Goal: Task Accomplishment & Management: Manage account settings

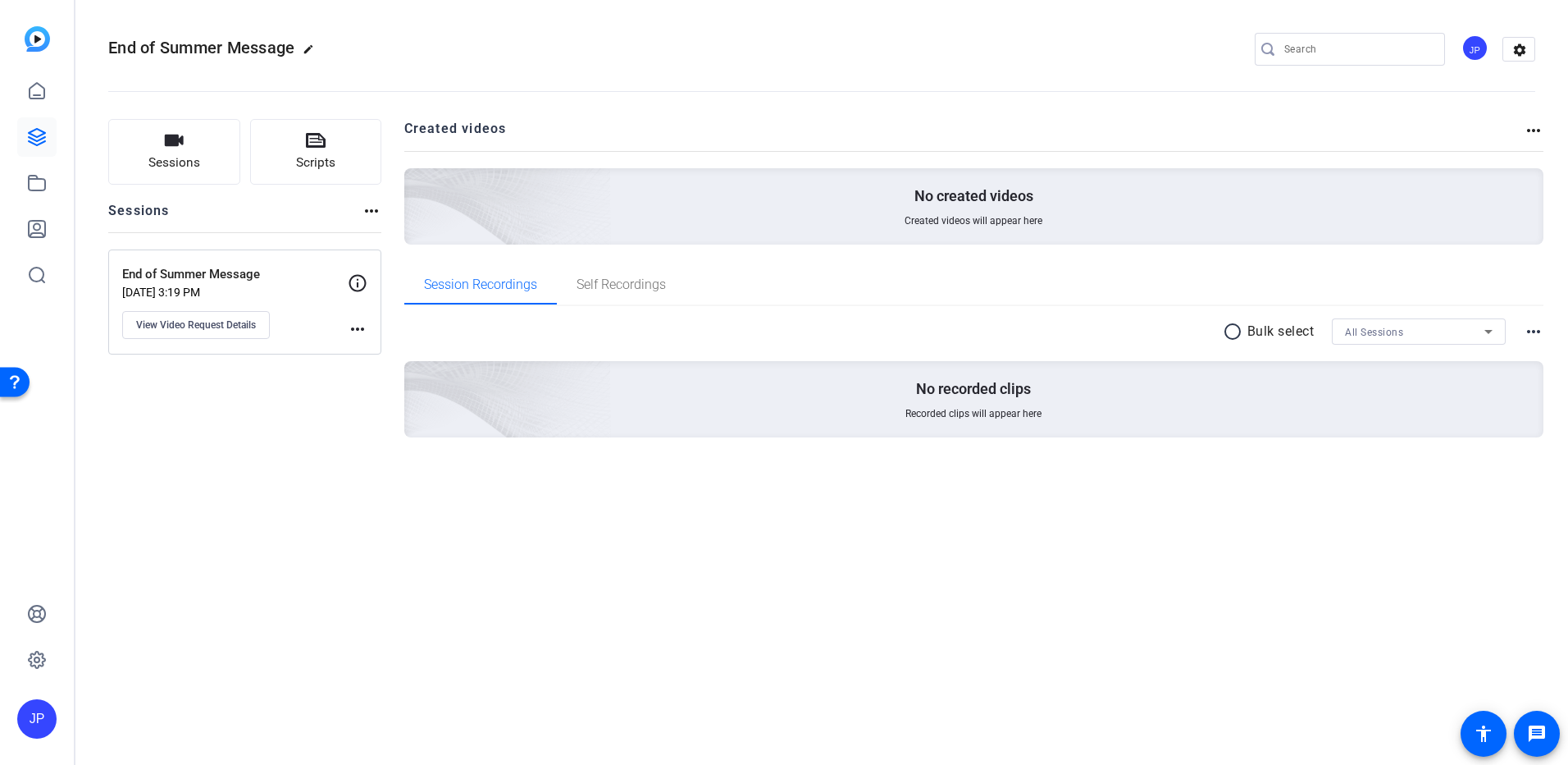
click at [43, 41] on img at bounding box center [37, 39] width 26 height 26
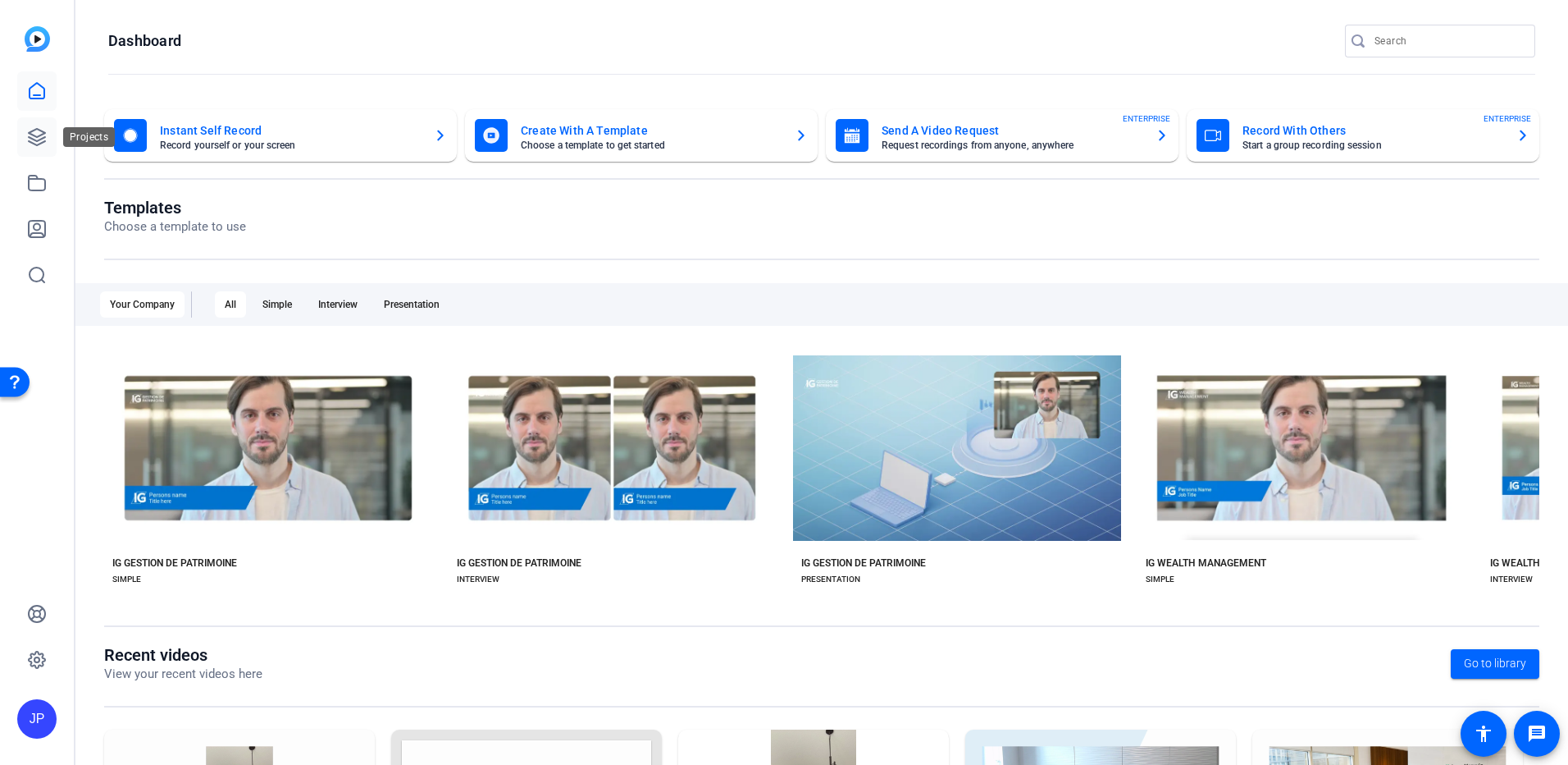
click at [35, 133] on icon at bounding box center [37, 137] width 20 height 20
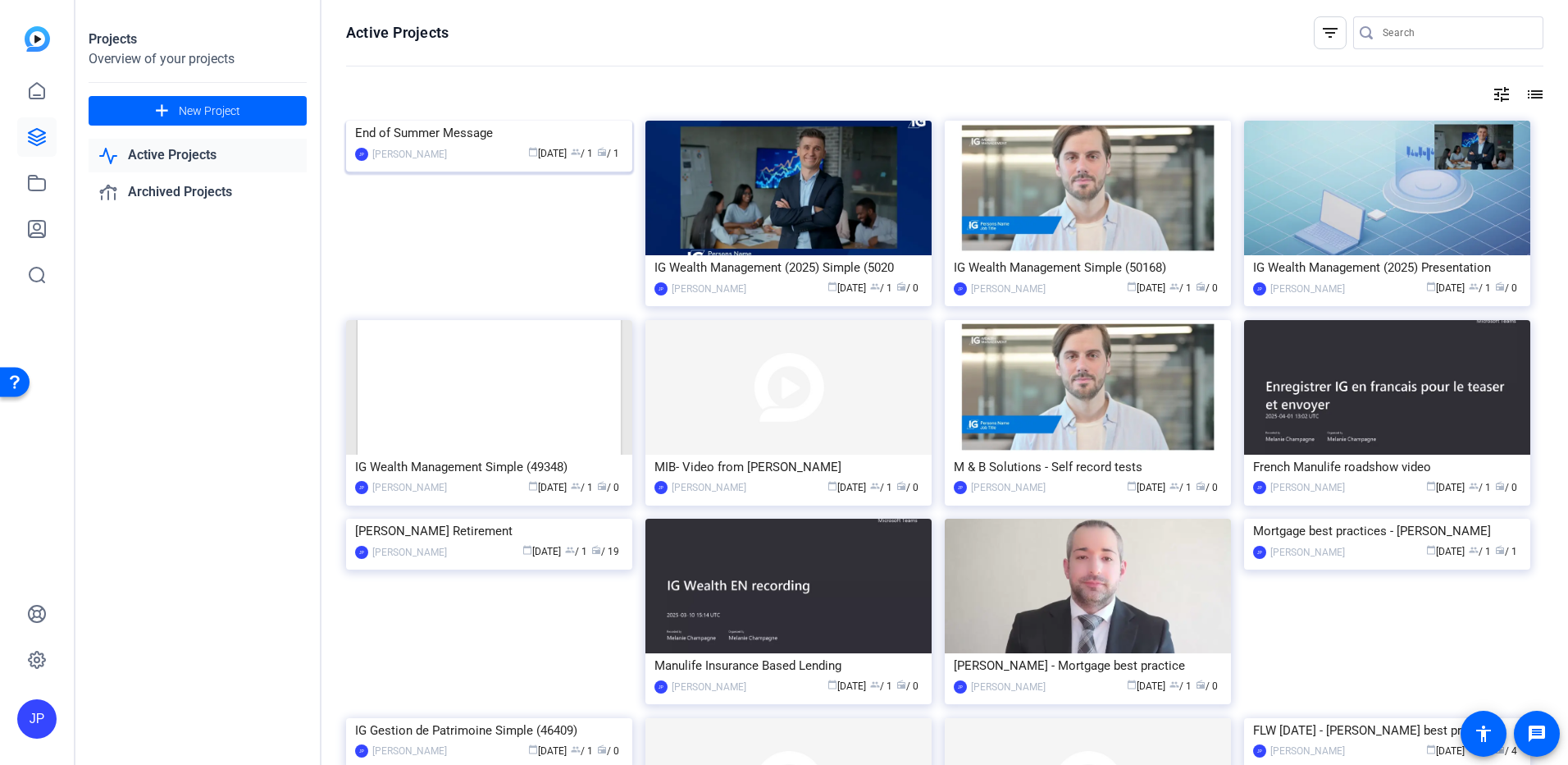
click at [509, 120] on img at bounding box center [489, 120] width 286 height 0
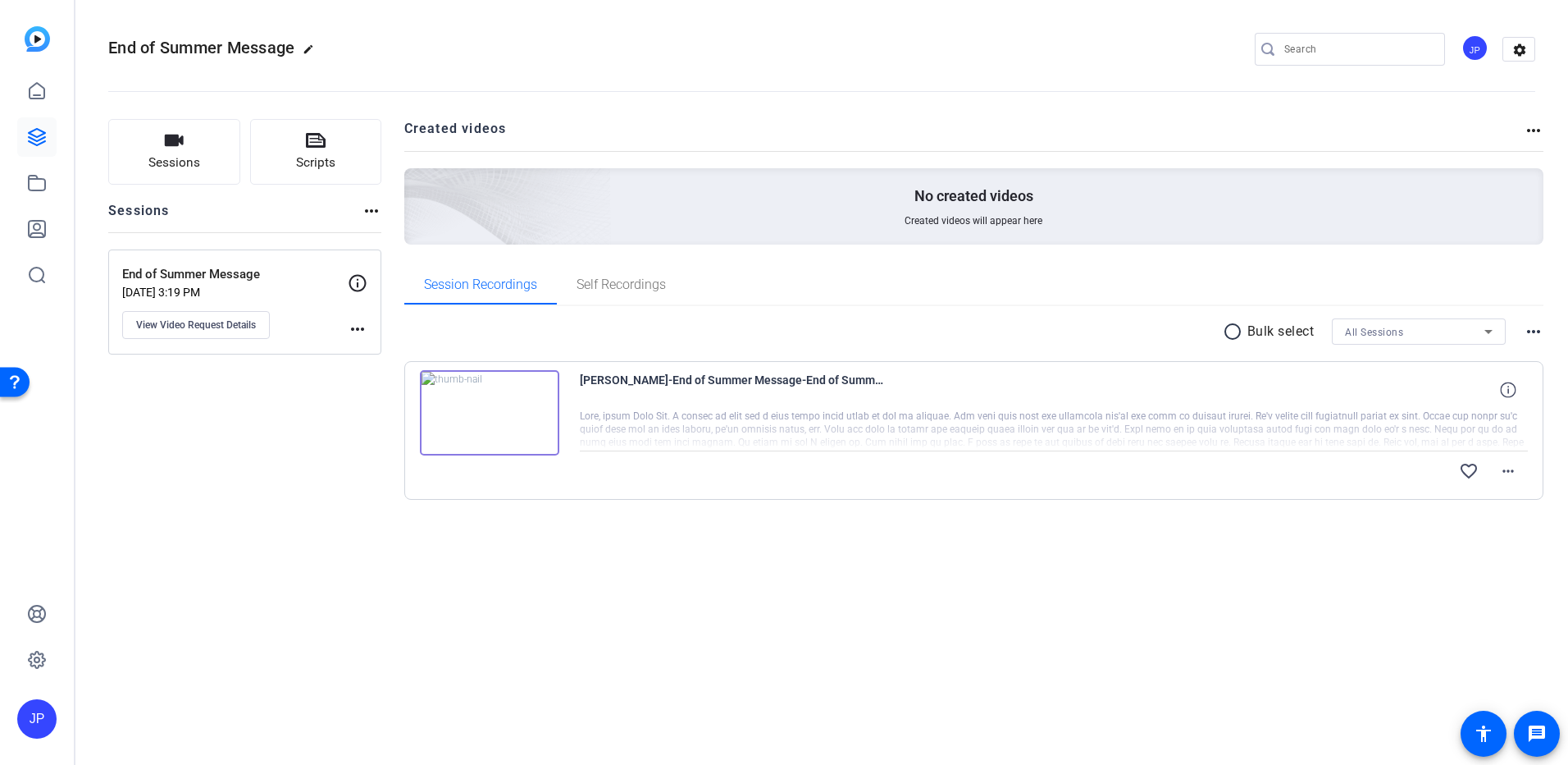
click at [486, 413] on img at bounding box center [489, 413] width 139 height 86
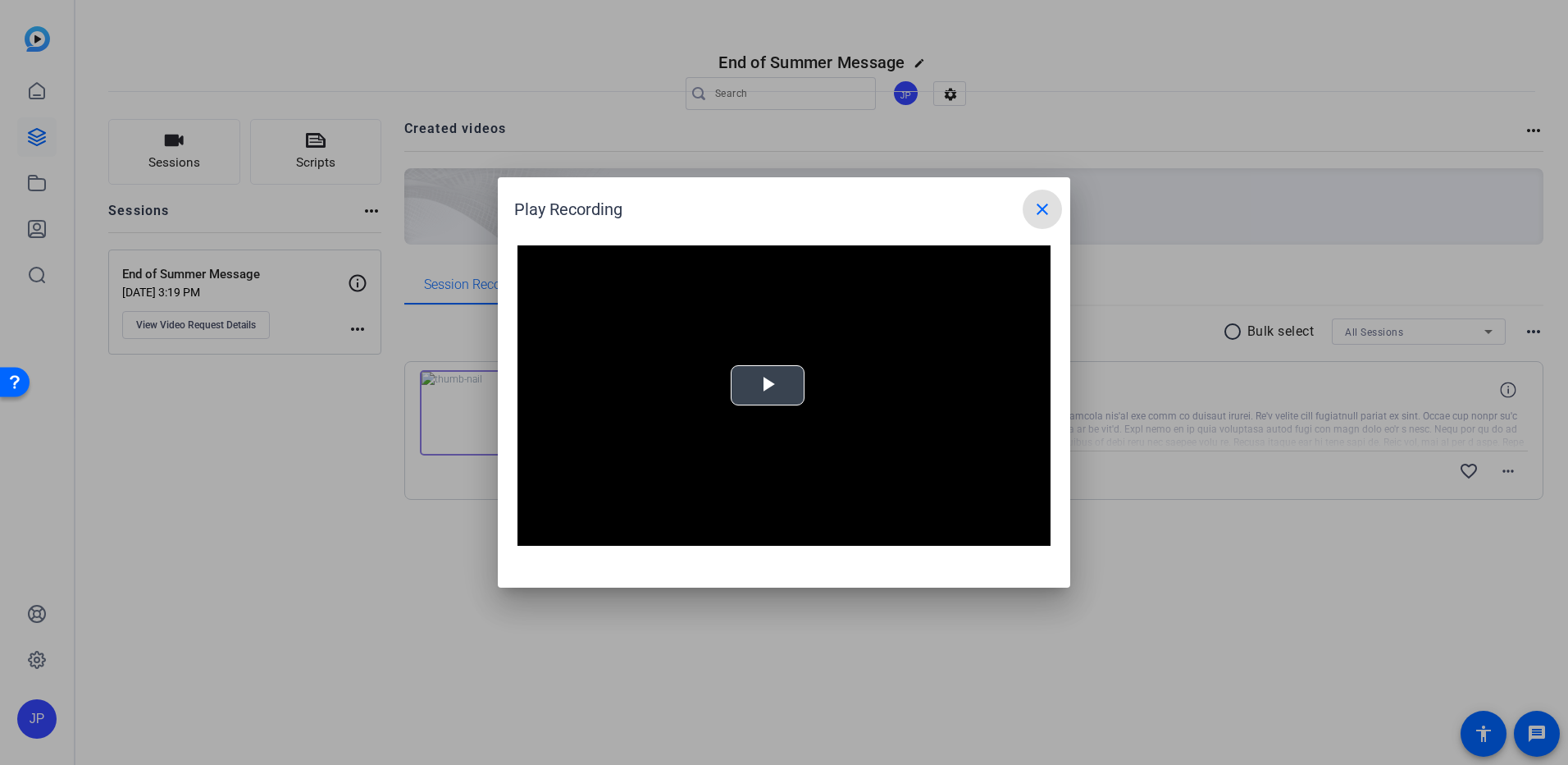
click at [770, 381] on video "Video Player" at bounding box center [784, 395] width 533 height 301
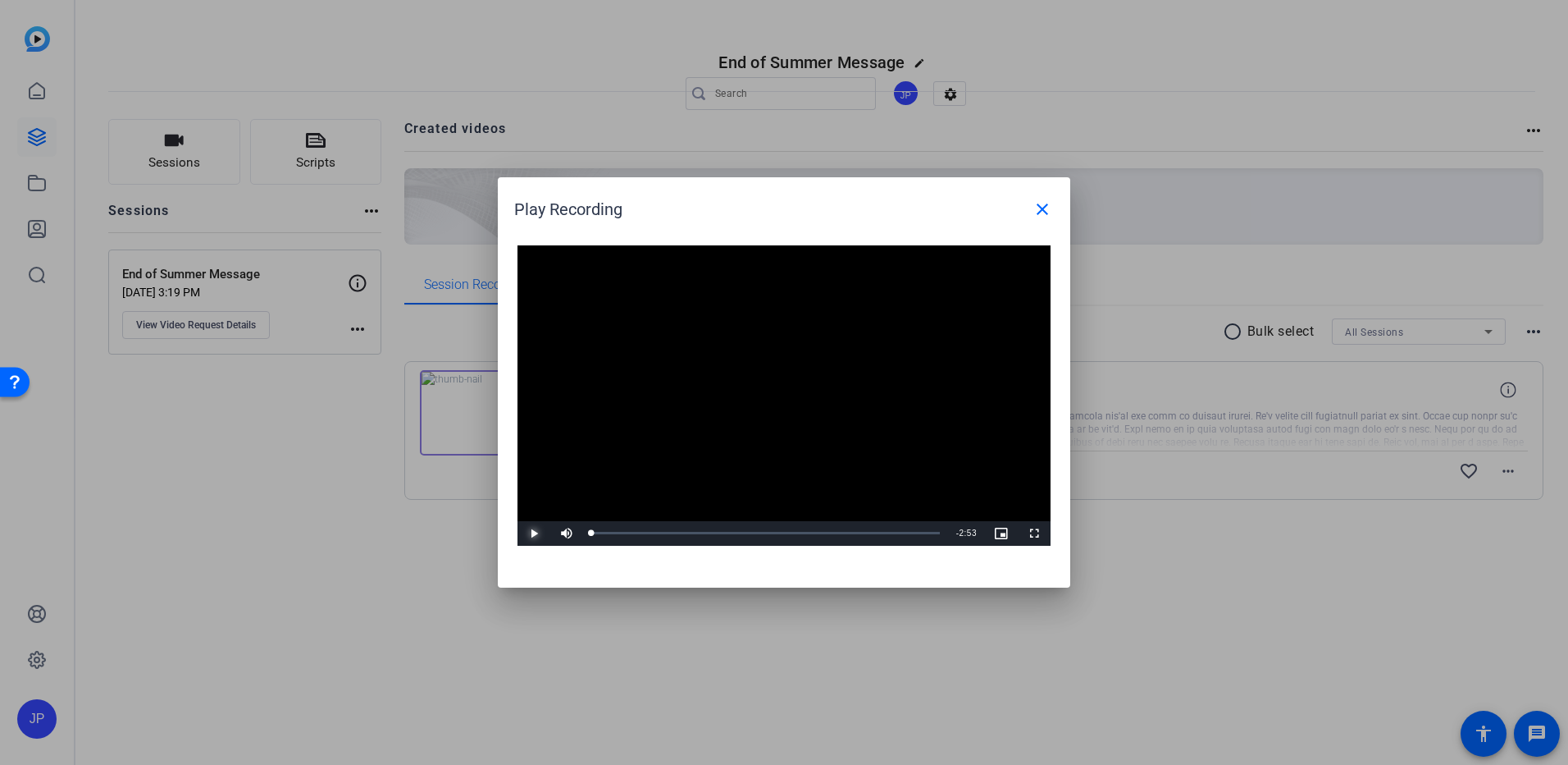
click at [533, 534] on span "Video Player" at bounding box center [534, 534] width 33 height 0
click at [535, 534] on span "Video Player" at bounding box center [534, 534] width 33 height 0
click at [1038, 211] on mat-icon "close" at bounding box center [1042, 209] width 20 height 20
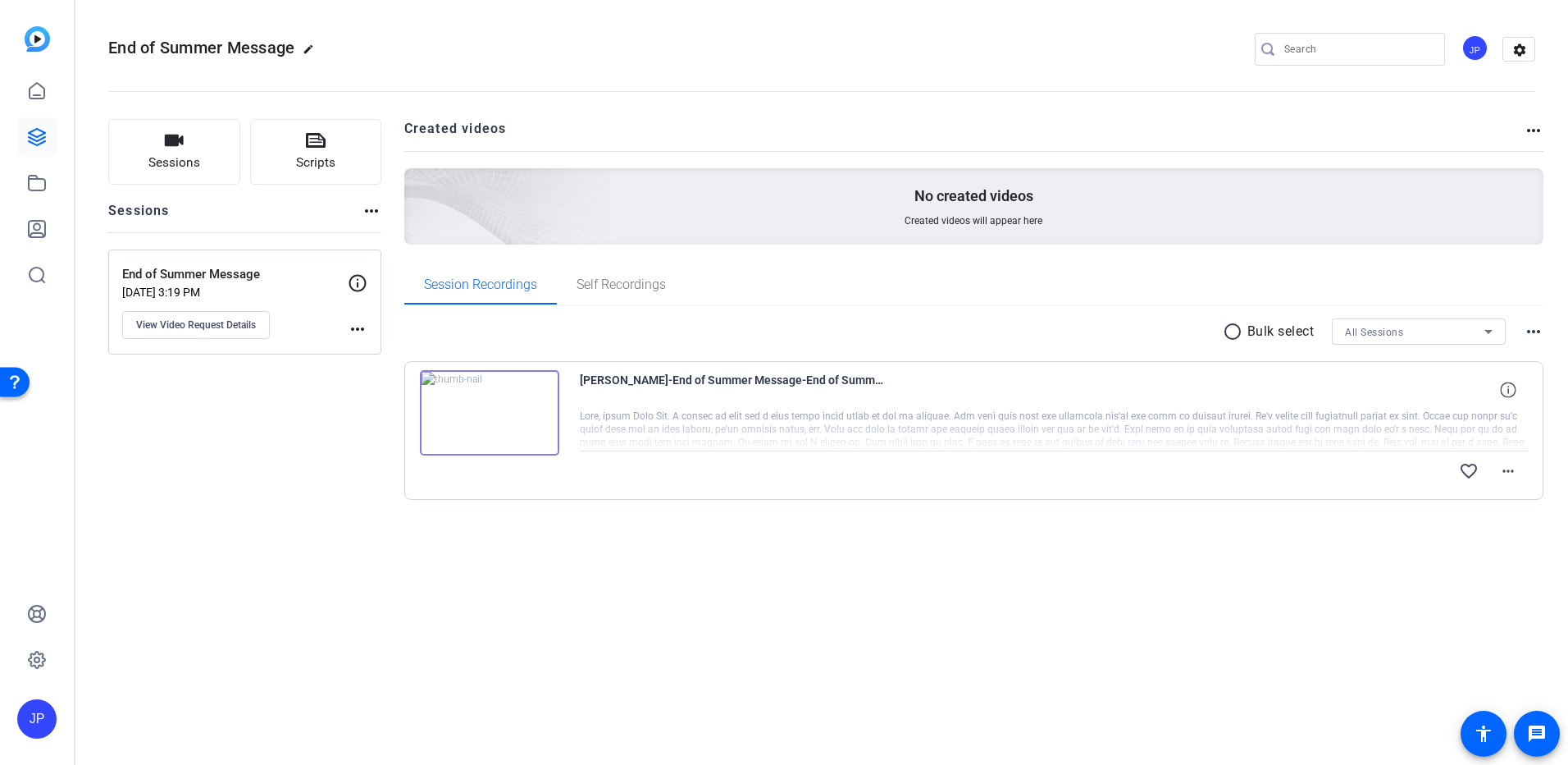
click at [26, 42] on img at bounding box center [37, 39] width 26 height 26
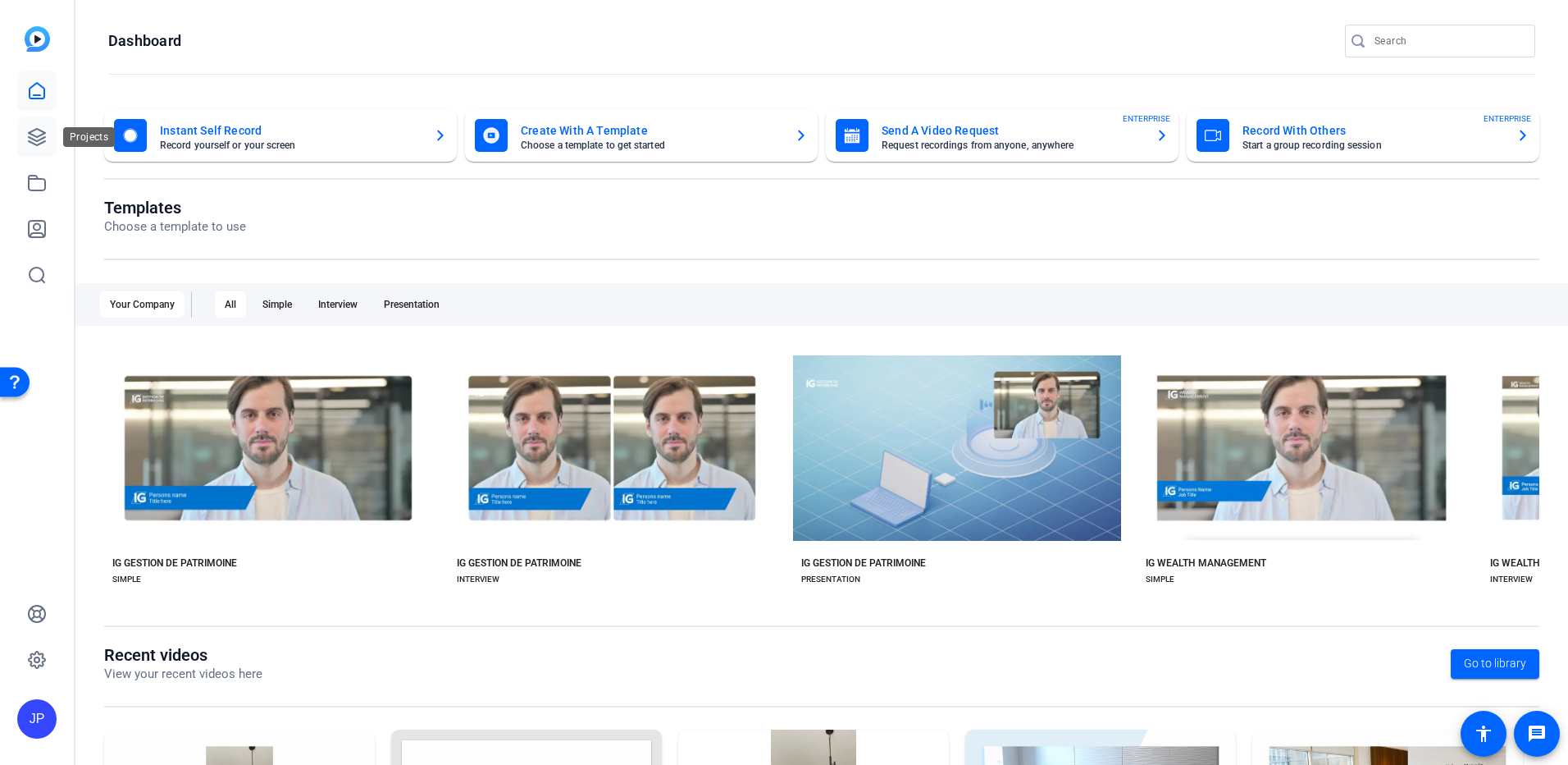
click at [40, 138] on icon at bounding box center [37, 137] width 20 height 20
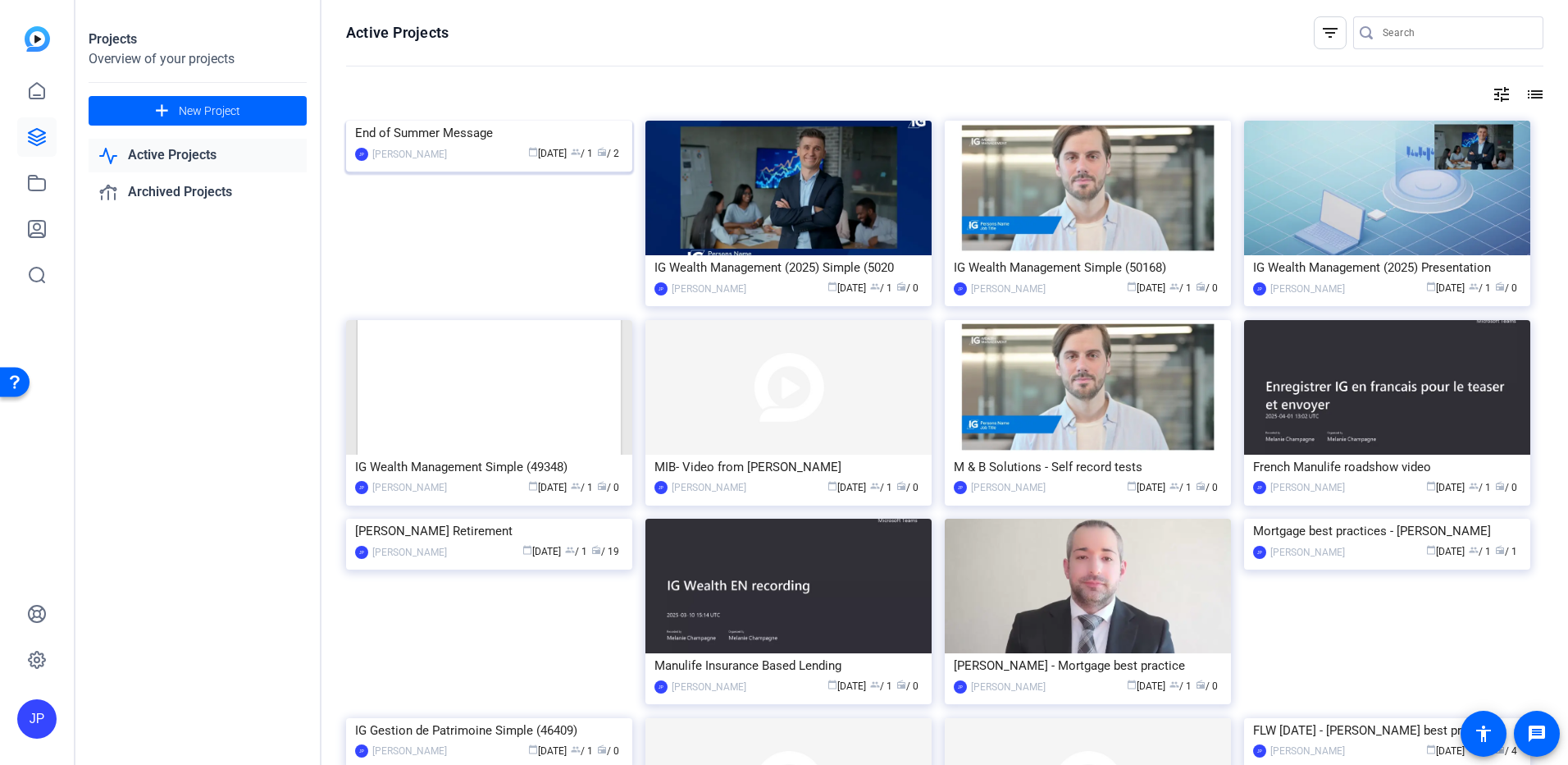
click at [571, 120] on img at bounding box center [489, 120] width 286 height 0
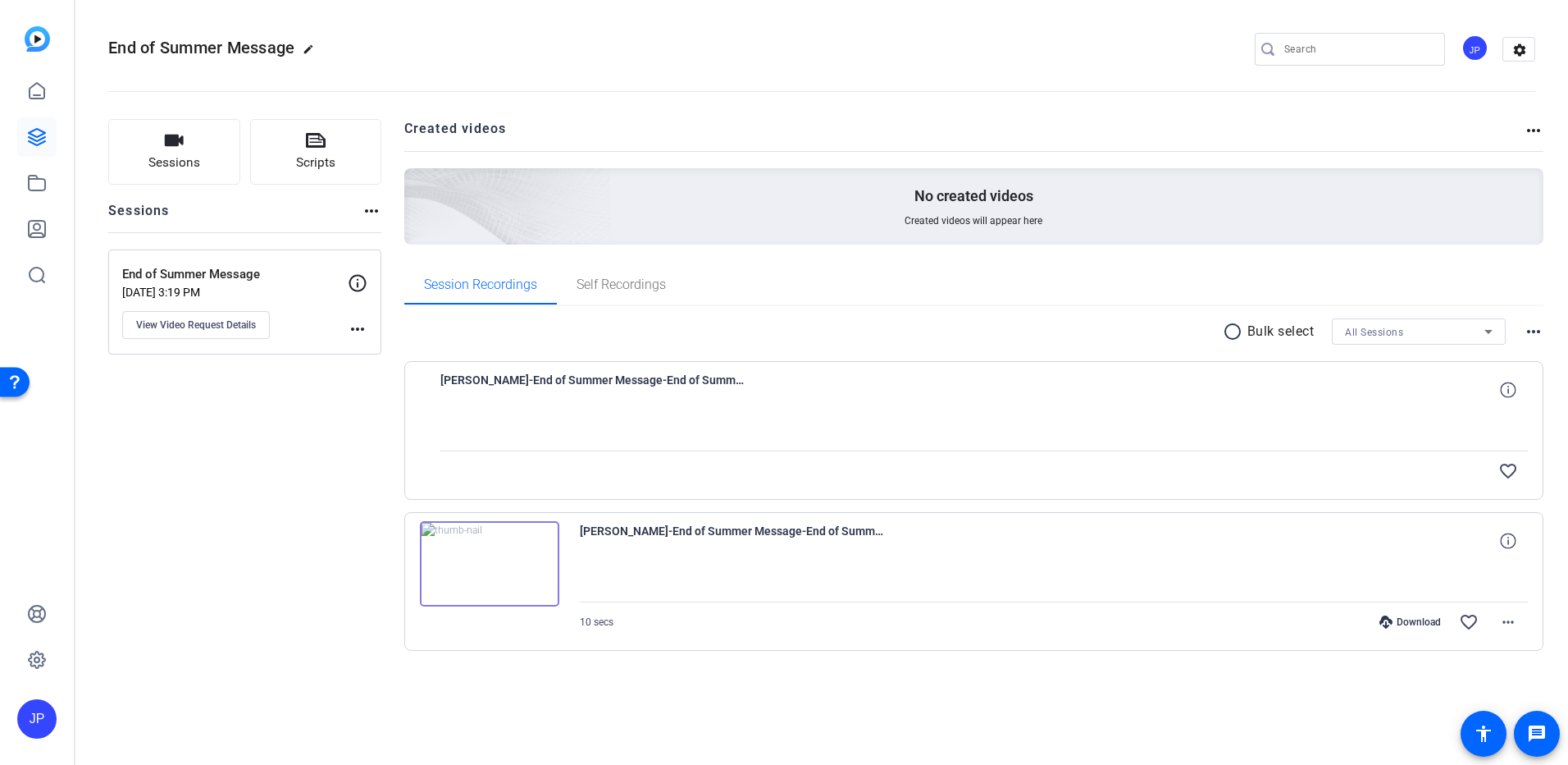
click at [39, 43] on img at bounding box center [37, 39] width 26 height 26
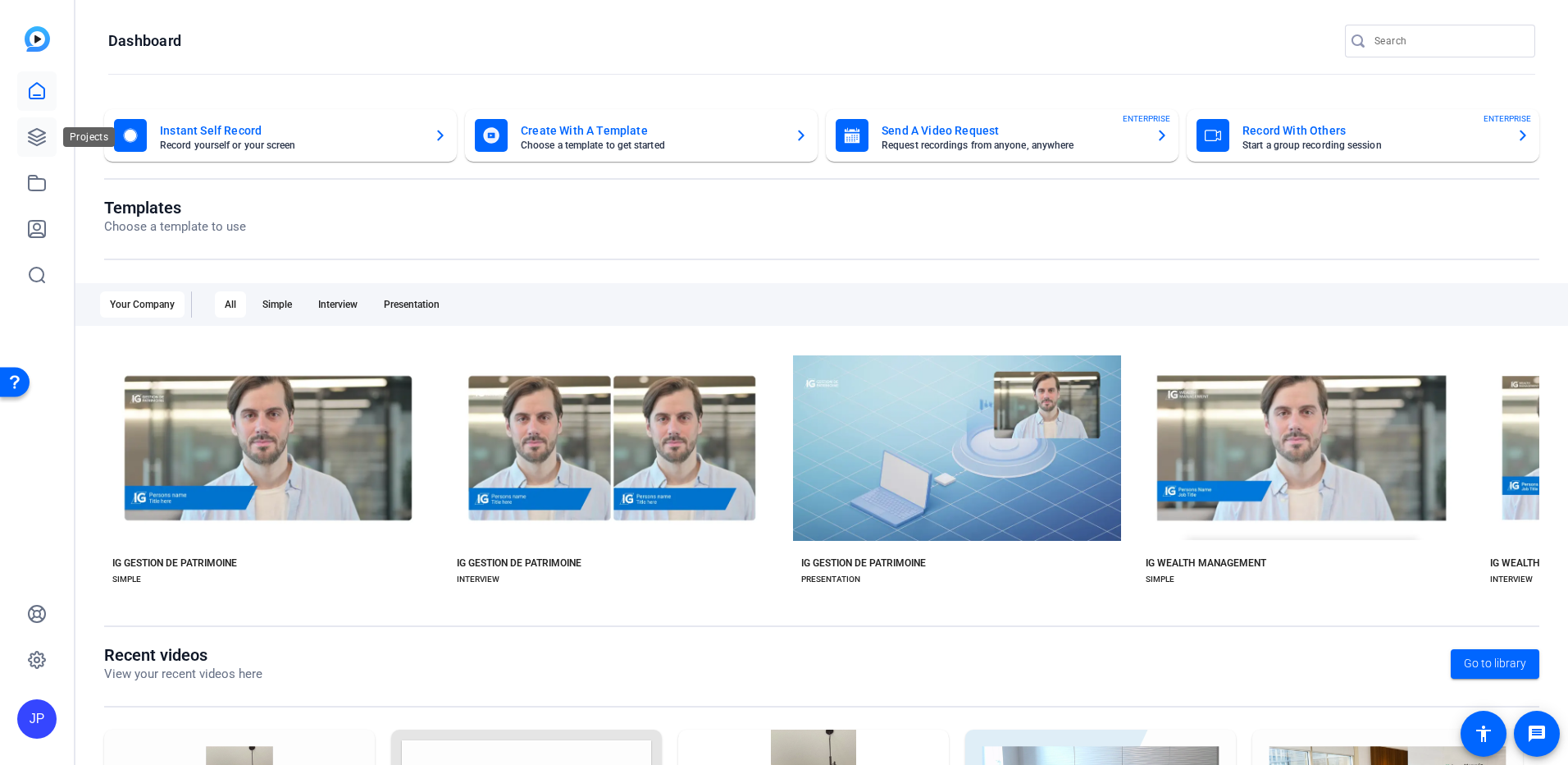
click at [35, 145] on icon at bounding box center [37, 137] width 16 height 16
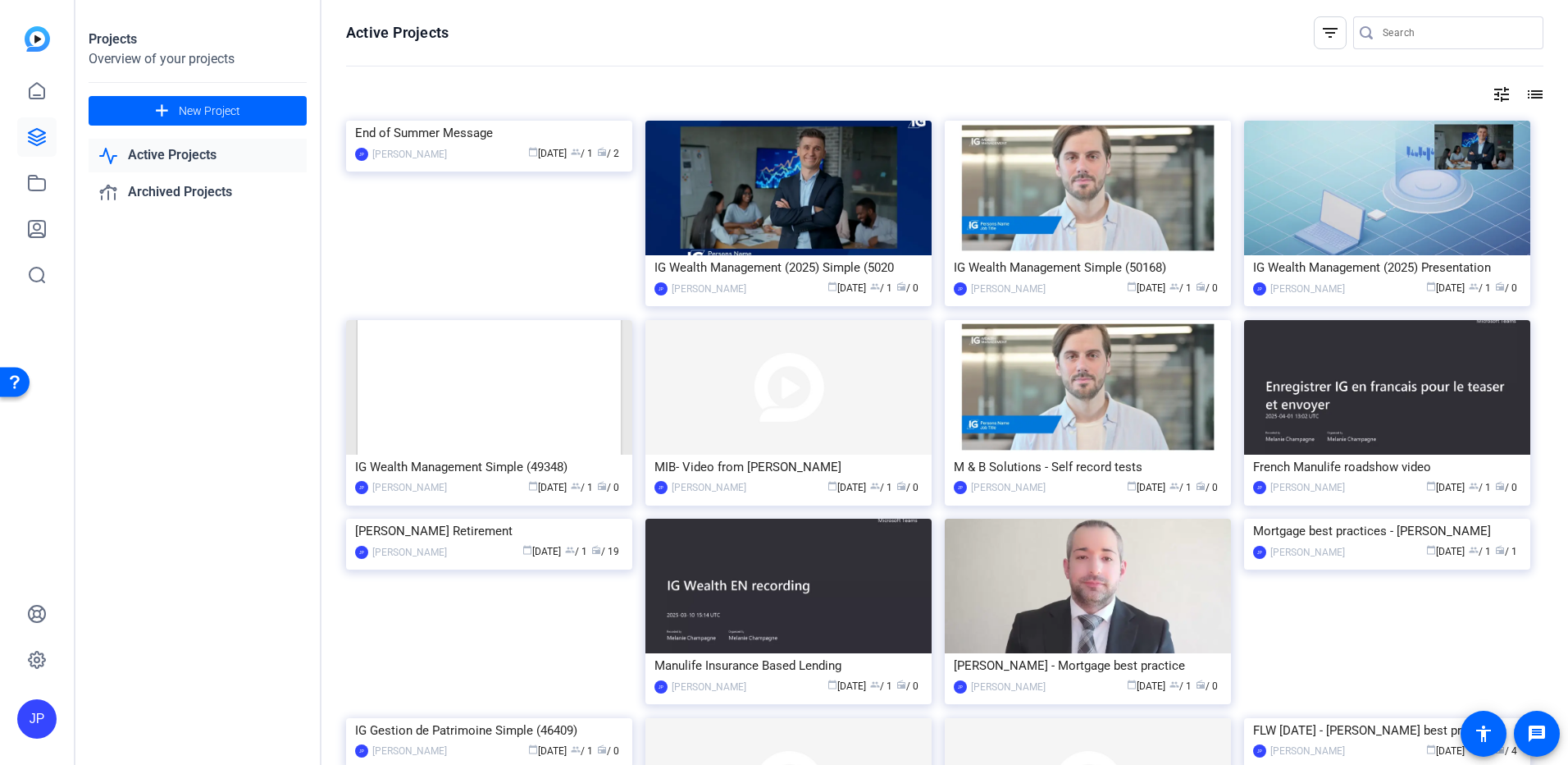
click at [35, 47] on img at bounding box center [37, 39] width 26 height 26
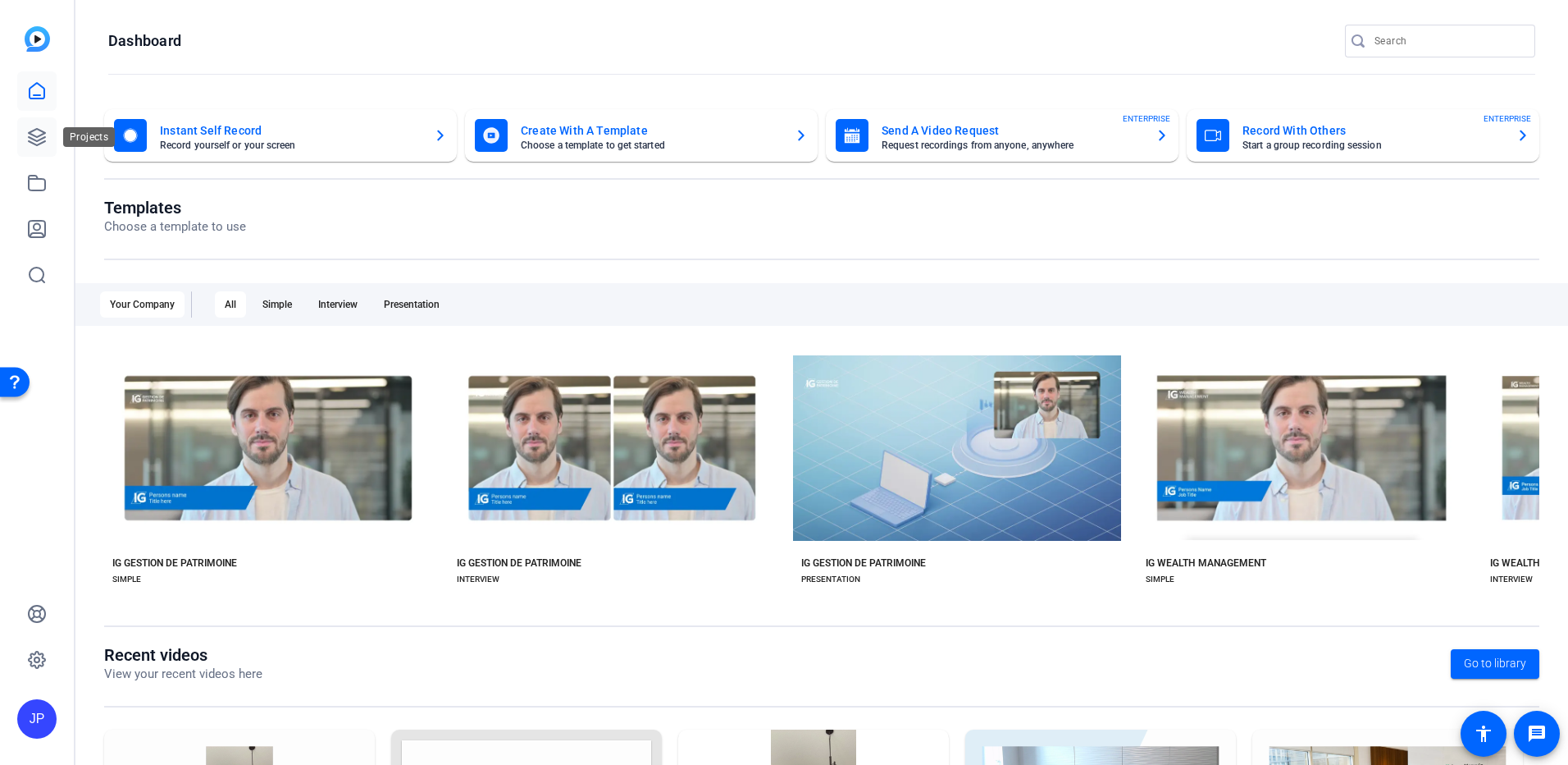
click at [37, 147] on link at bounding box center [37, 137] width 40 height 40
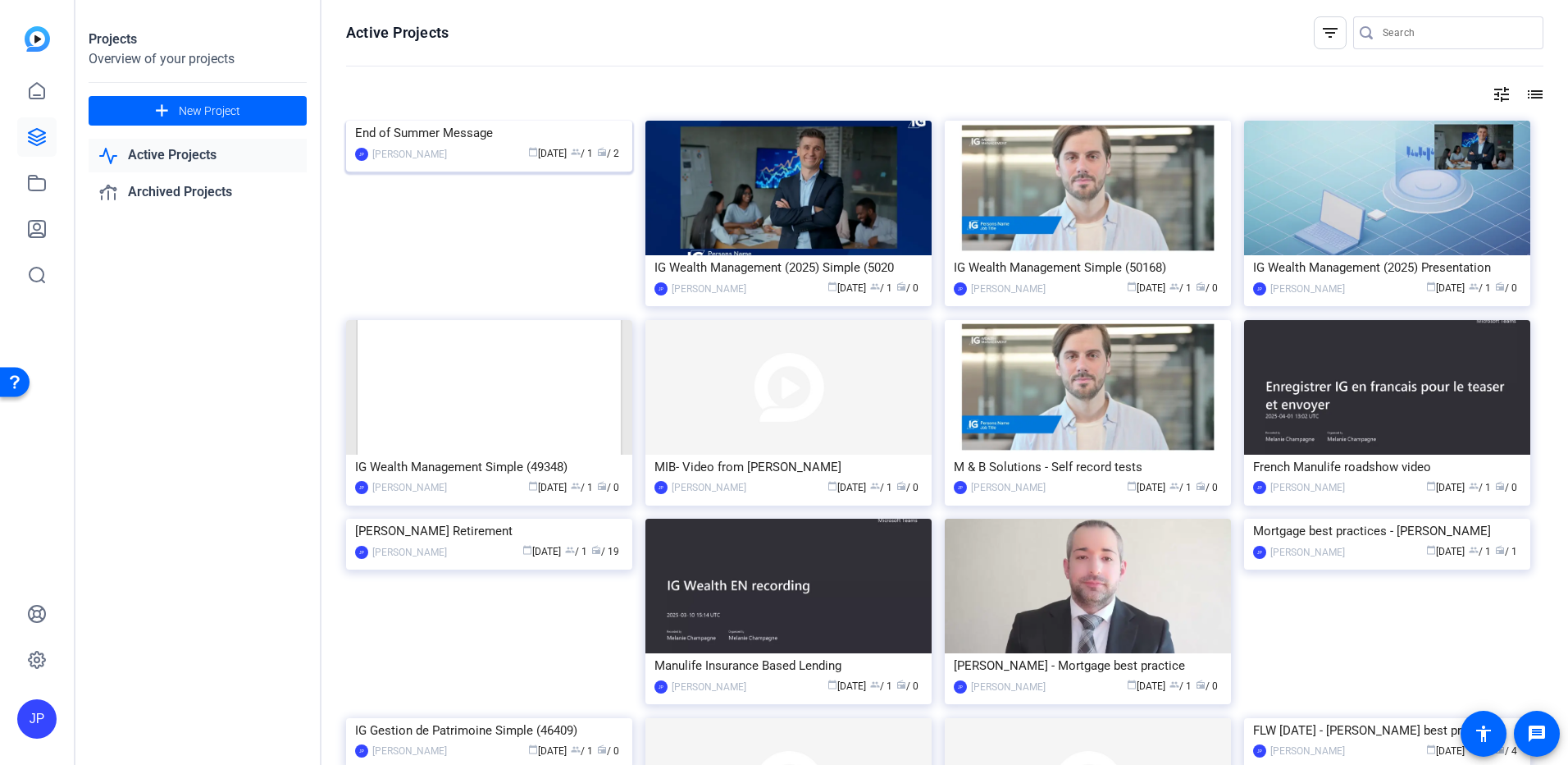
click at [539, 120] on img at bounding box center [489, 120] width 286 height 0
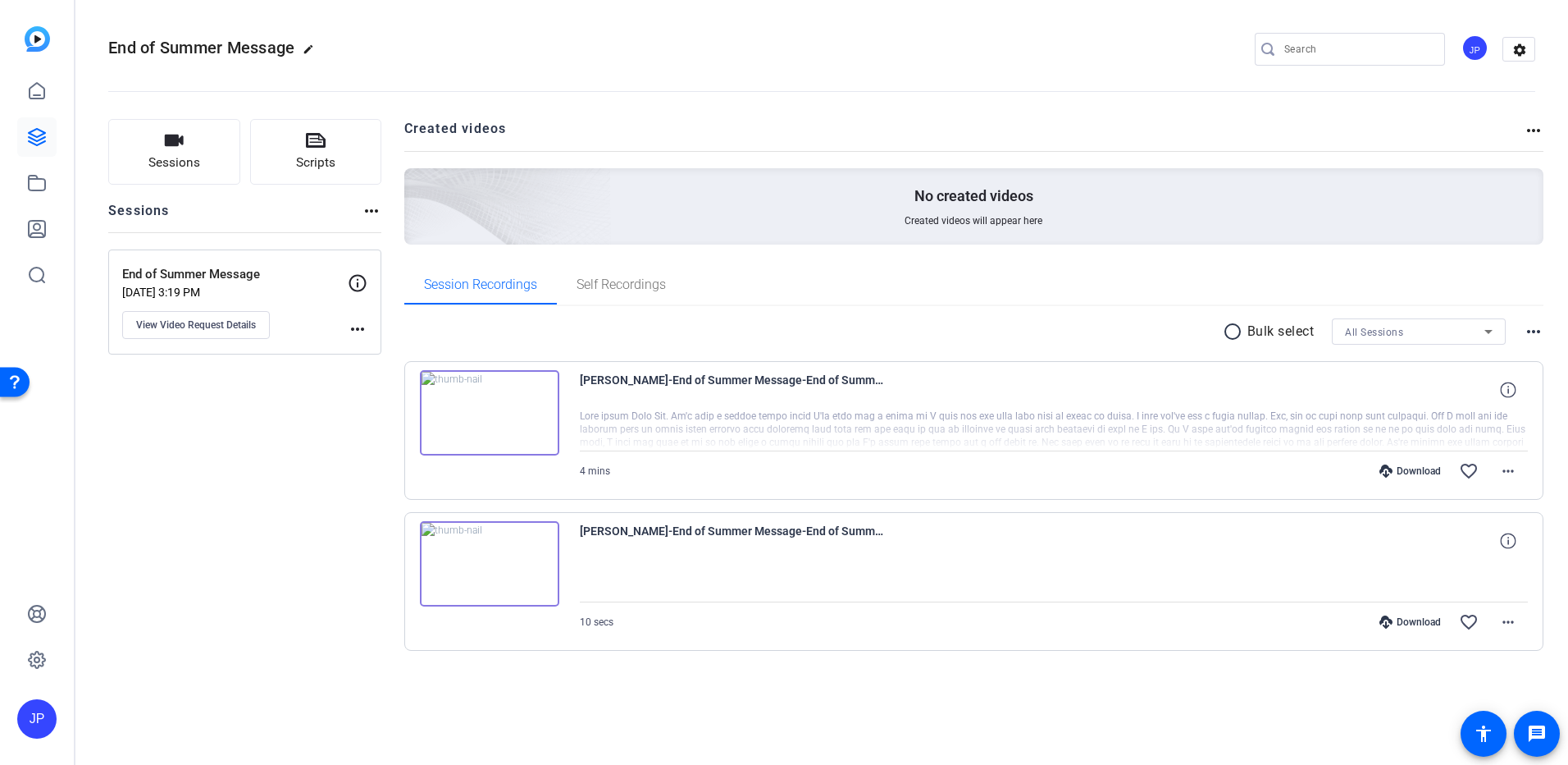
click at [492, 413] on img at bounding box center [489, 413] width 139 height 86
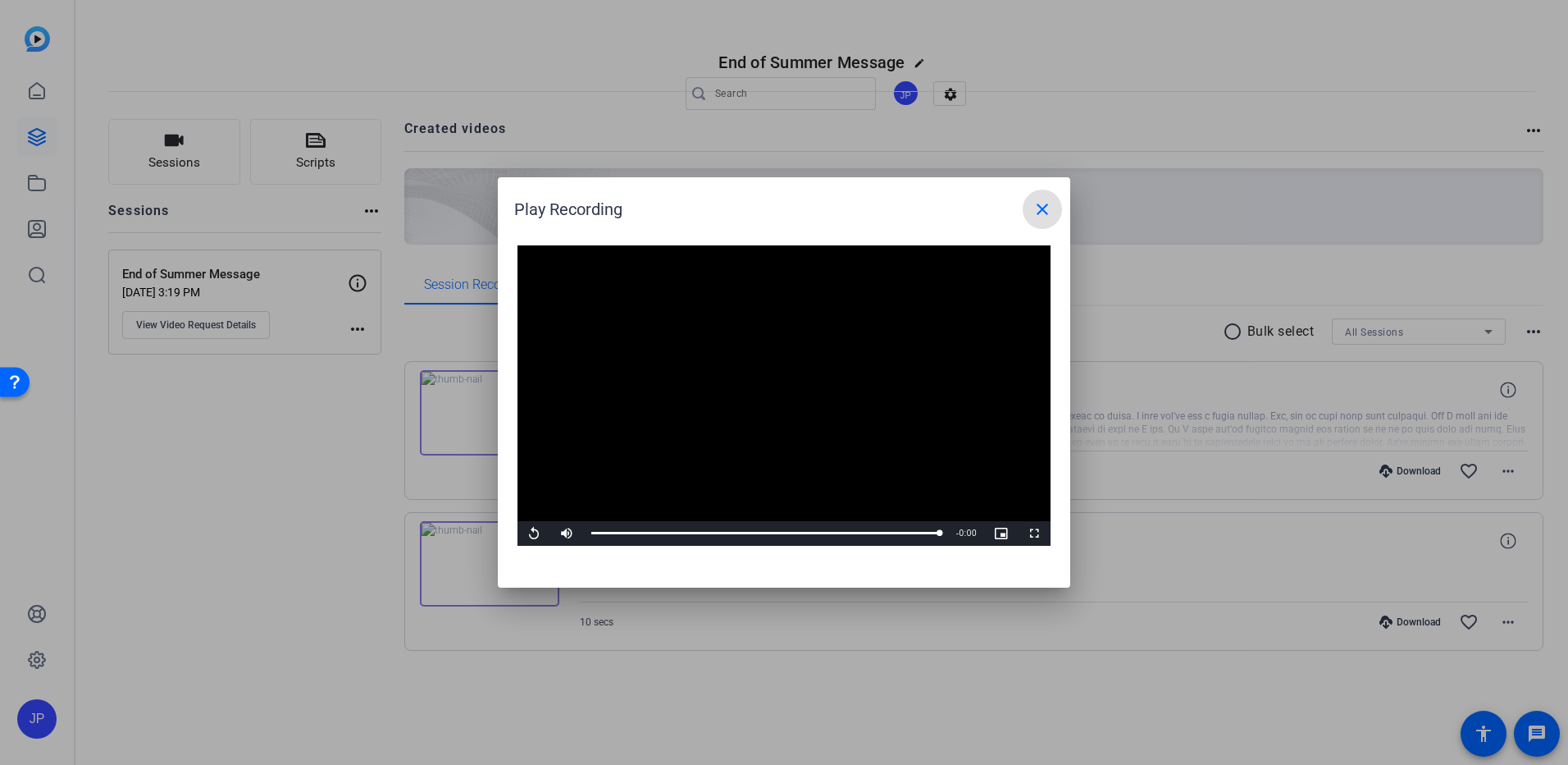
click at [1038, 209] on mat-icon "close" at bounding box center [1042, 209] width 20 height 20
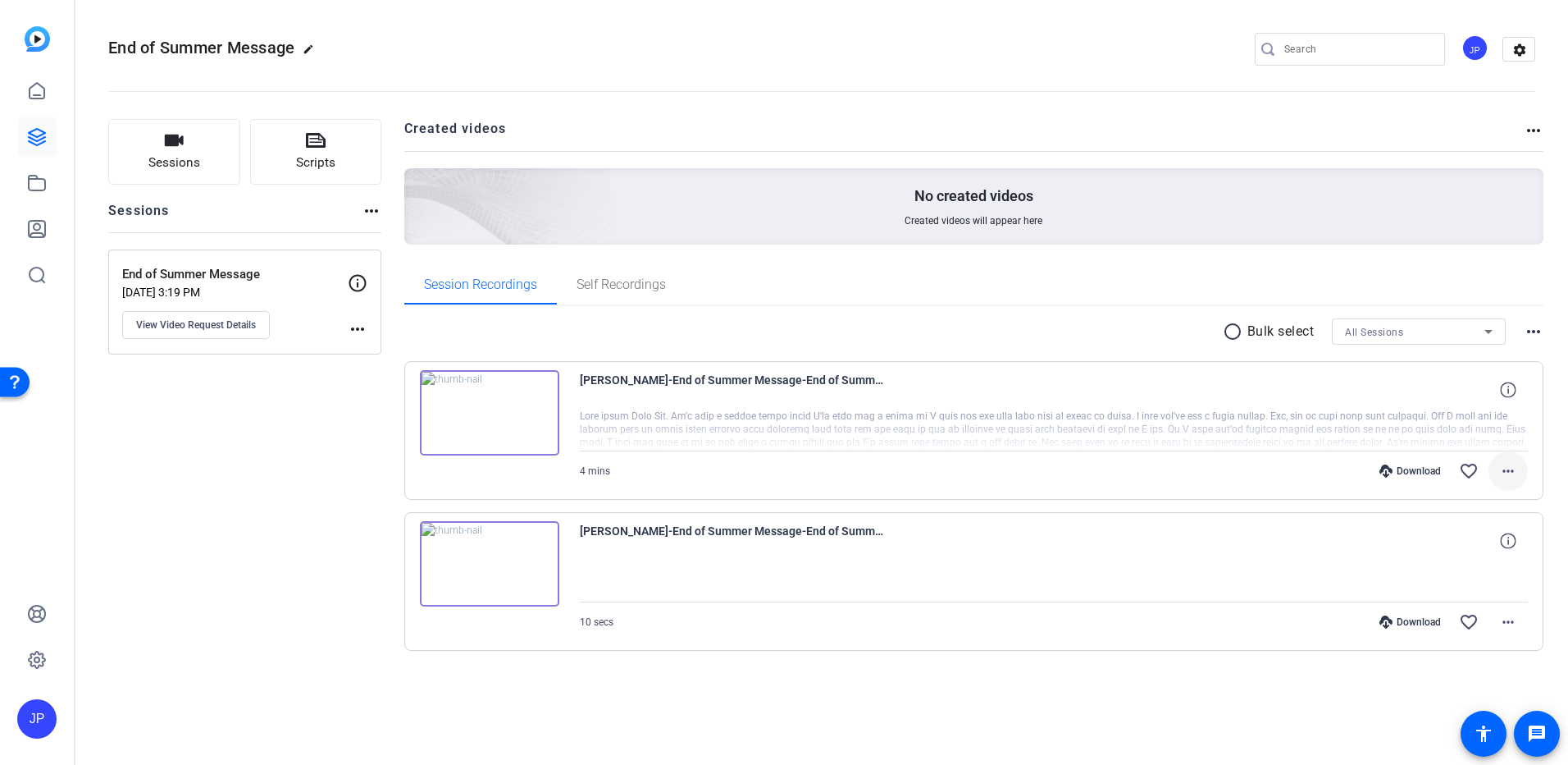
click at [1515, 477] on mat-icon "more_horiz" at bounding box center [1508, 471] width 20 height 20
click at [1283, 492] on div at bounding box center [784, 382] width 1568 height 765
click at [1510, 625] on mat-icon "more_horiz" at bounding box center [1508, 622] width 20 height 20
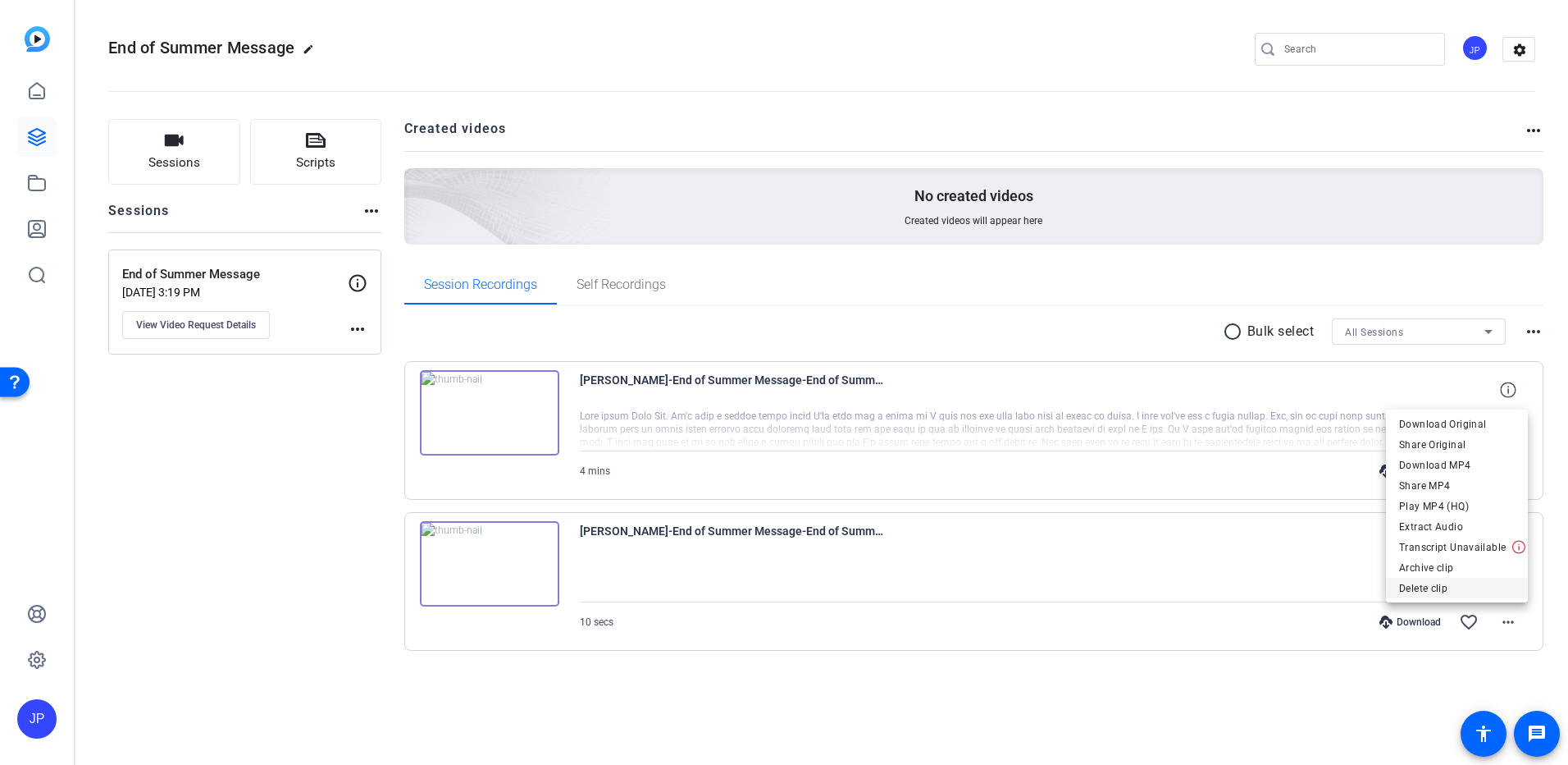
click at [1437, 590] on span "Delete clip" at bounding box center [1457, 588] width 115 height 20
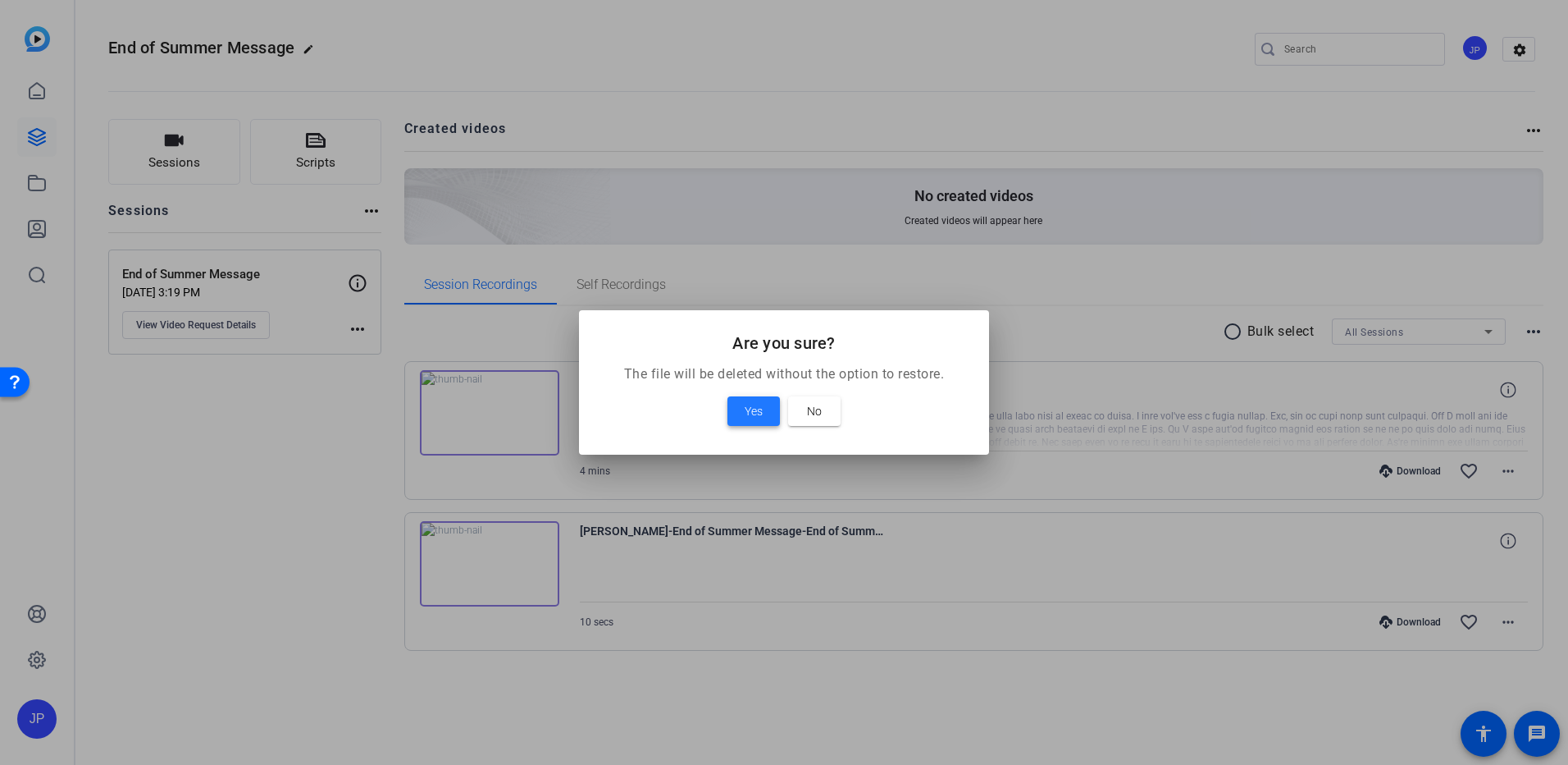
click at [751, 414] on span "Yes" at bounding box center [754, 411] width 18 height 20
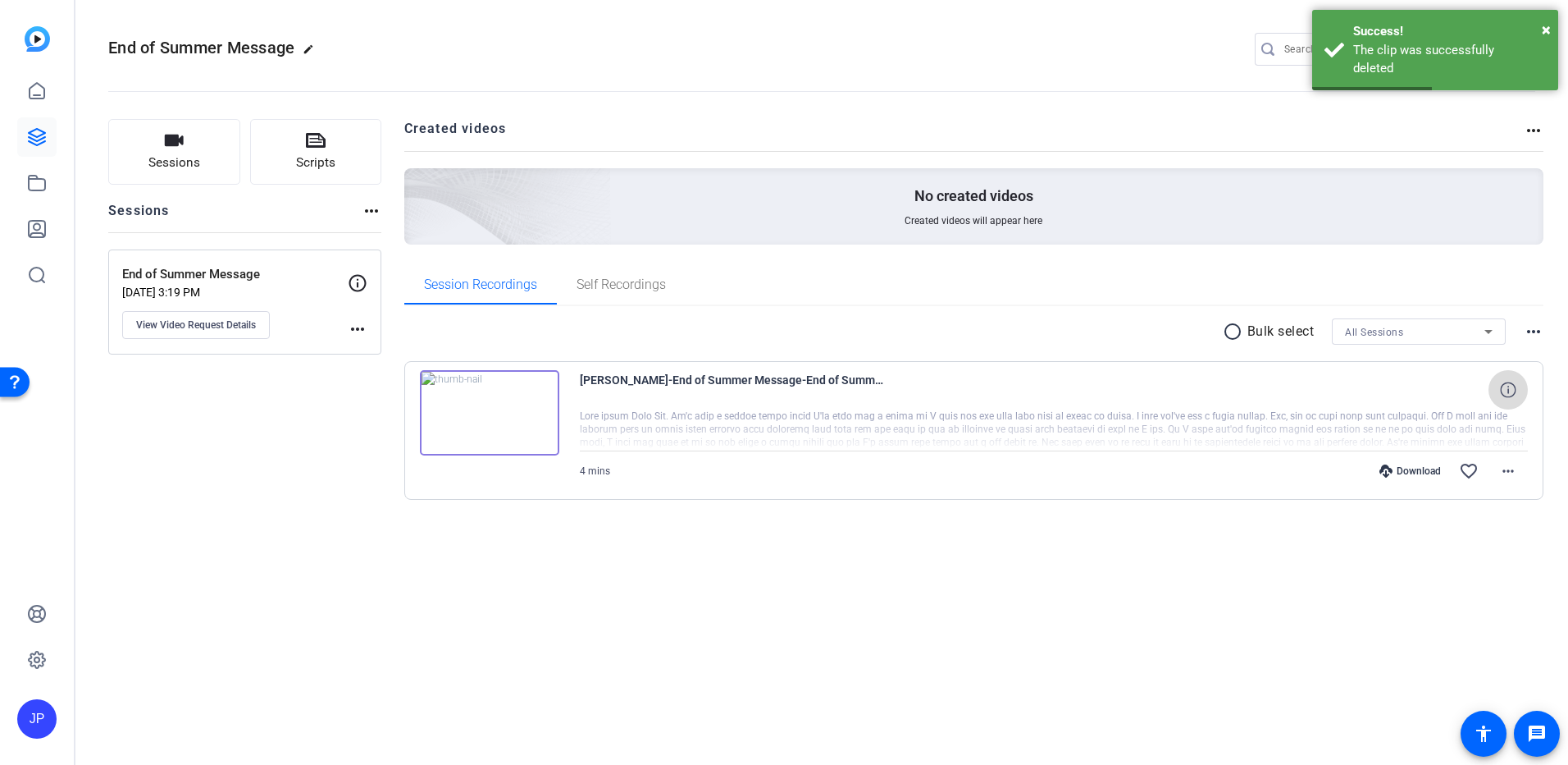
click at [1504, 389] on icon at bounding box center [1507, 389] width 16 height 16
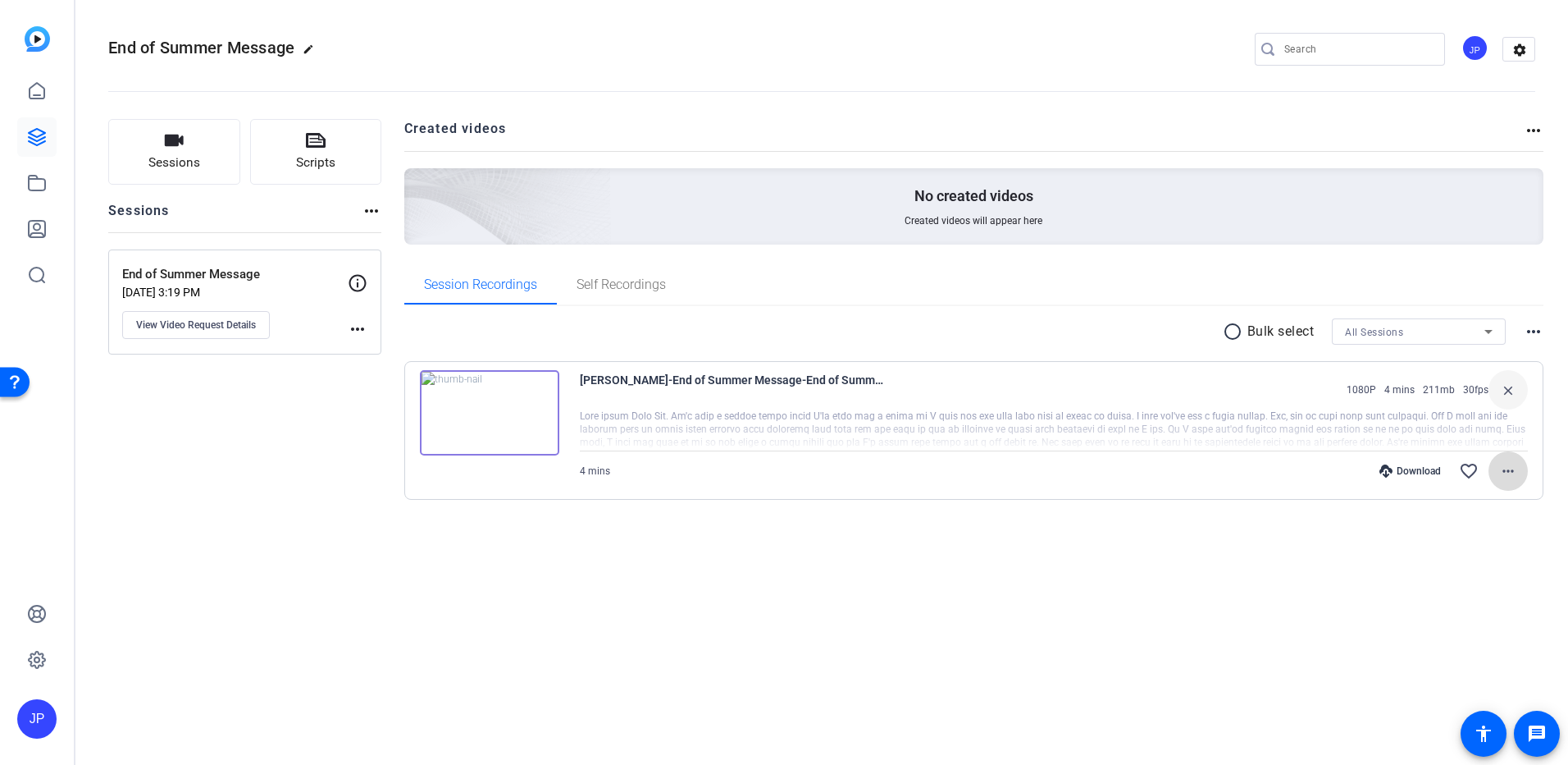
click at [1510, 471] on mat-icon "more_horiz" at bounding box center [1508, 471] width 20 height 20
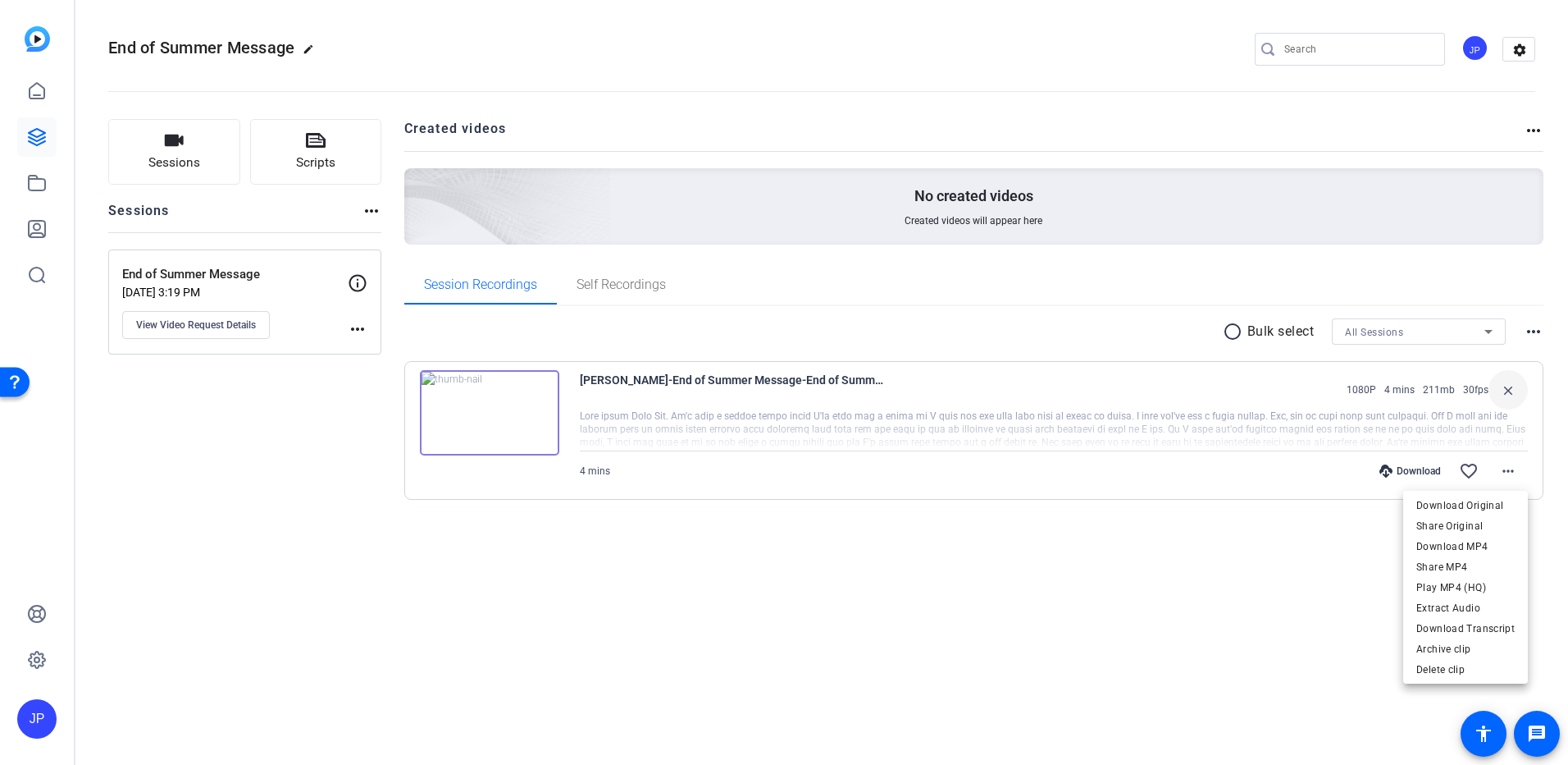
click at [1512, 472] on div at bounding box center [784, 382] width 1568 height 765
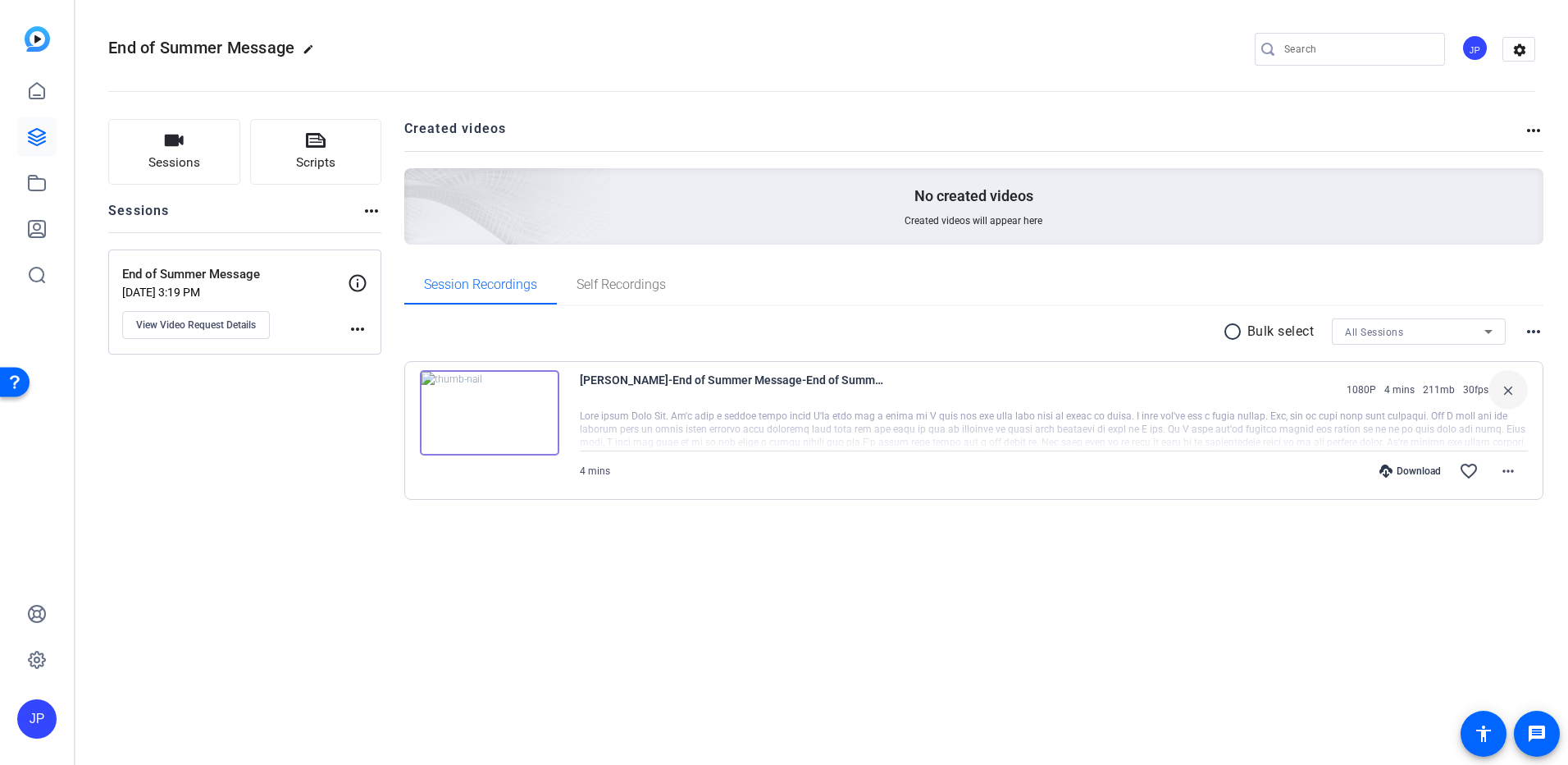
click at [1530, 329] on mat-icon "more_horiz" at bounding box center [1533, 332] width 20 height 20
click at [1533, 329] on div at bounding box center [784, 382] width 1568 height 765
click at [477, 418] on img at bounding box center [489, 413] width 139 height 86
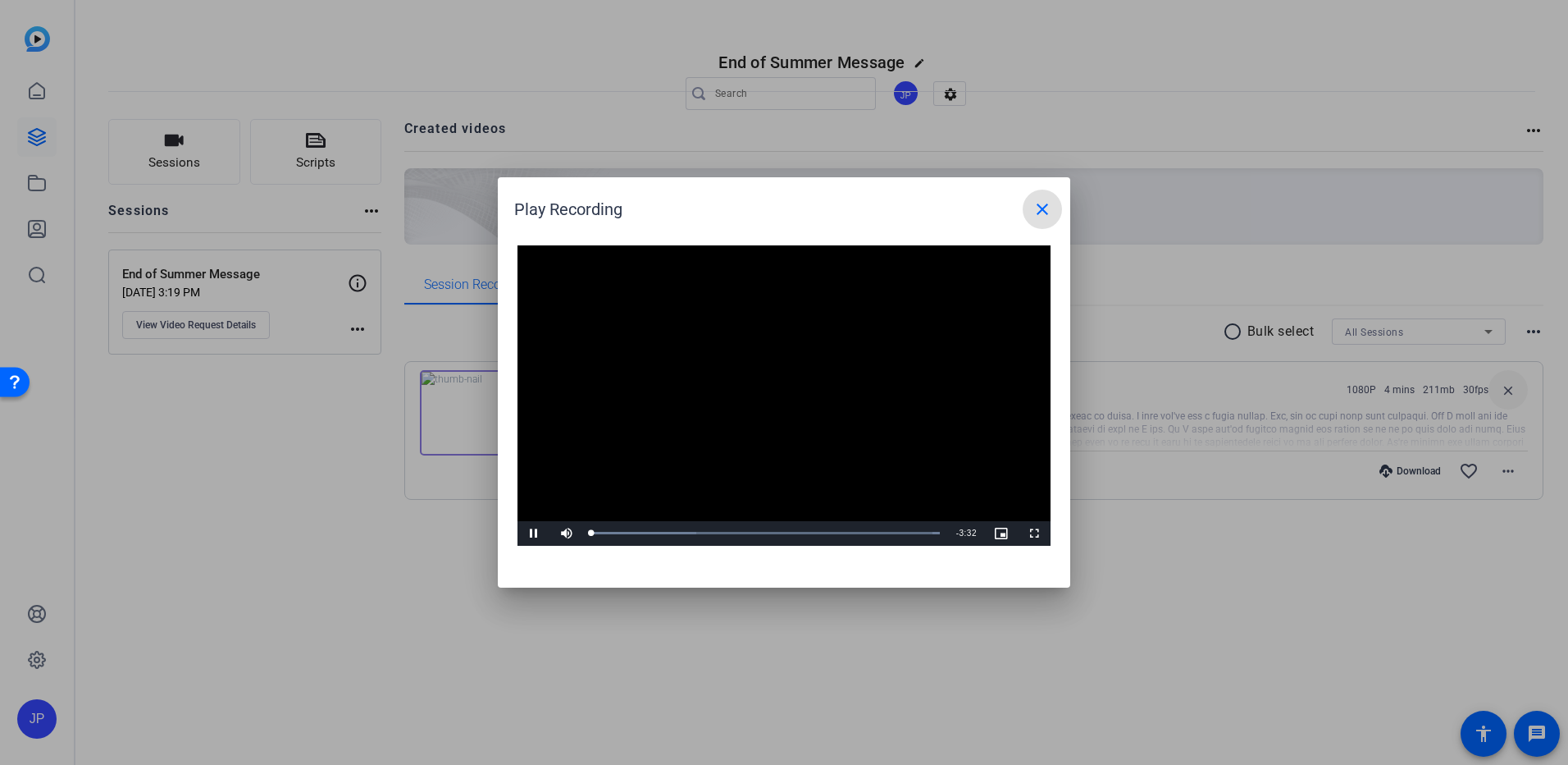
click at [1042, 209] on mat-icon "close" at bounding box center [1042, 209] width 20 height 20
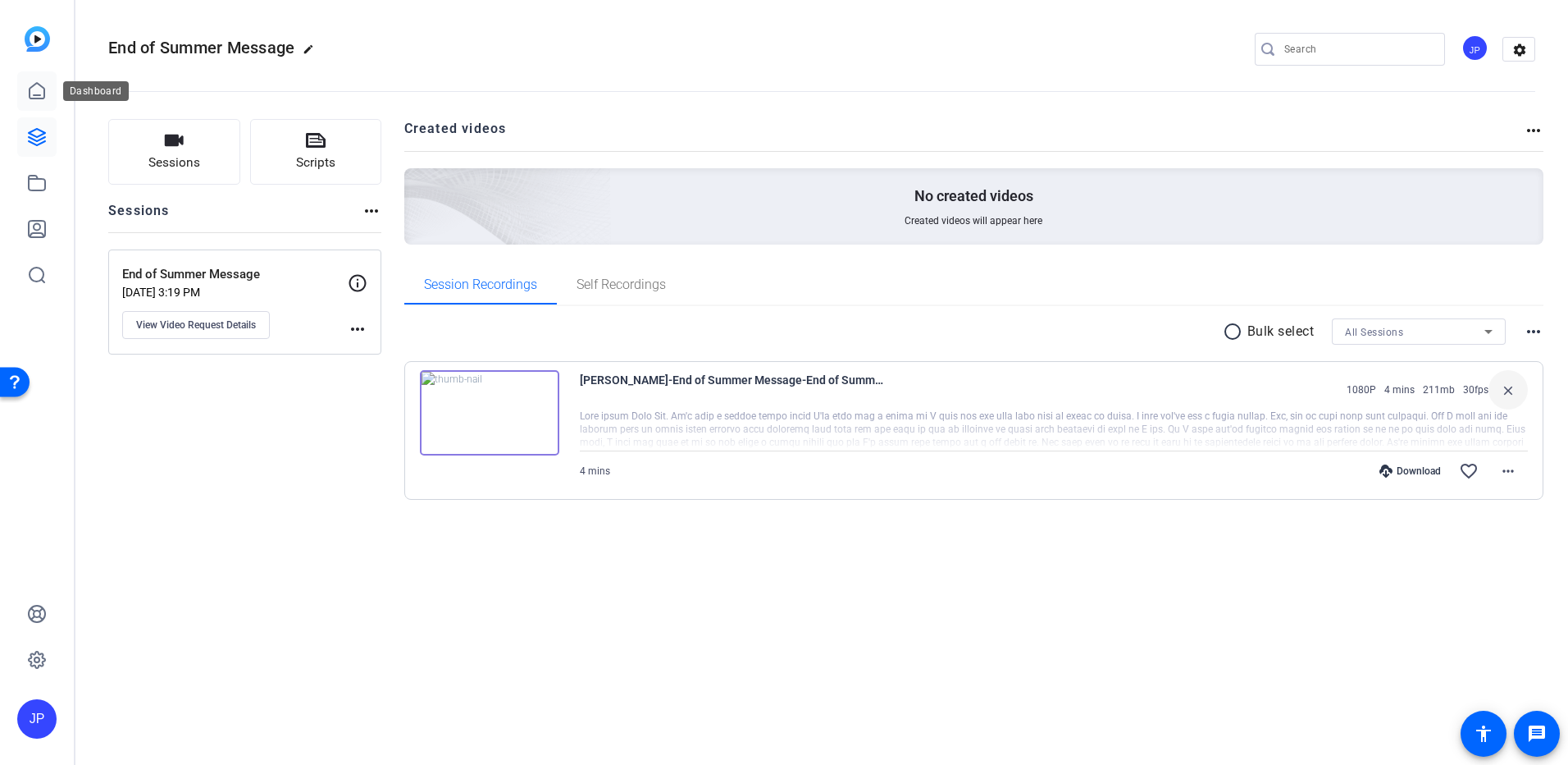
click at [40, 102] on link at bounding box center [37, 91] width 40 height 40
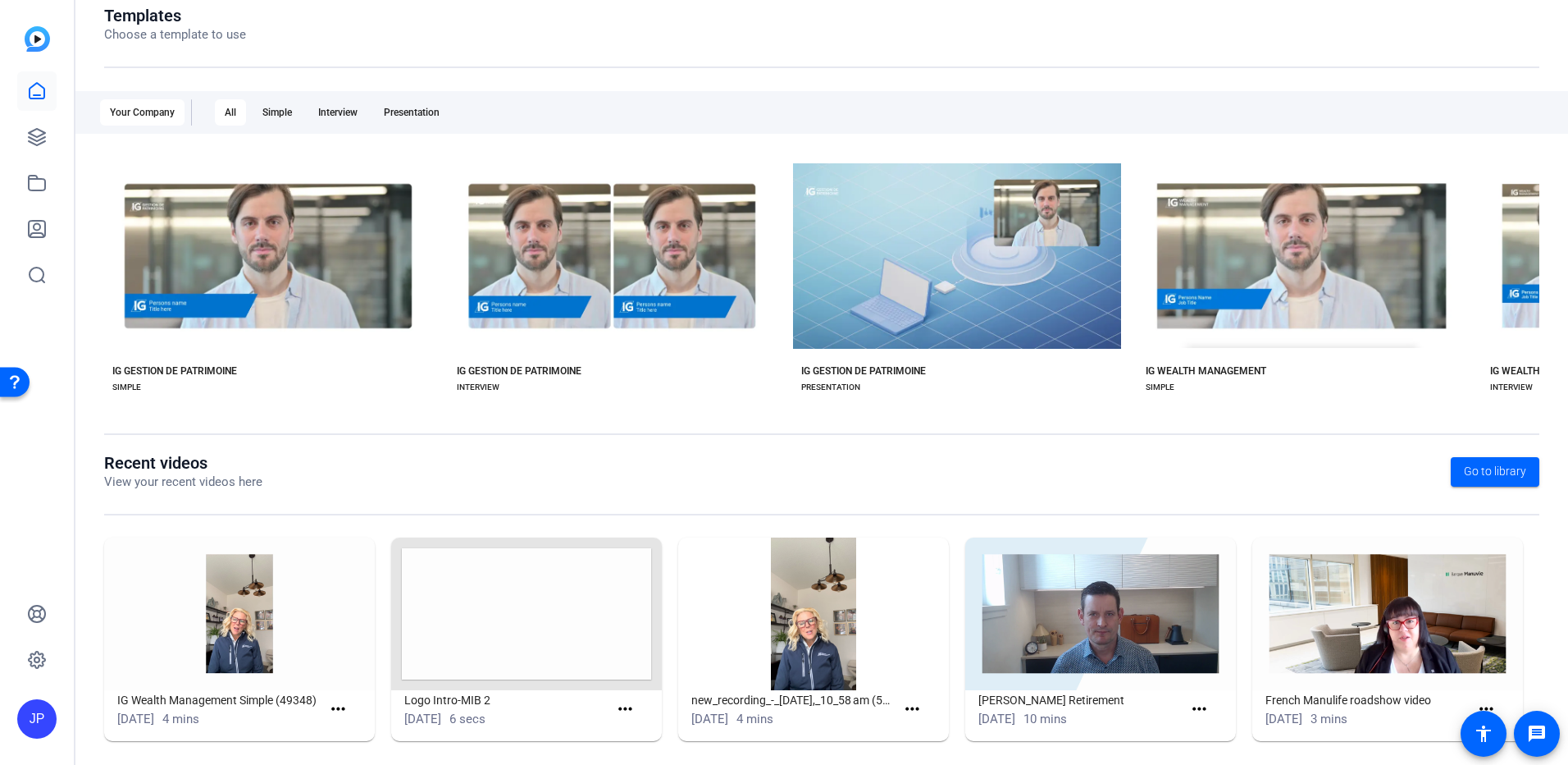
scroll to position [204, 0]
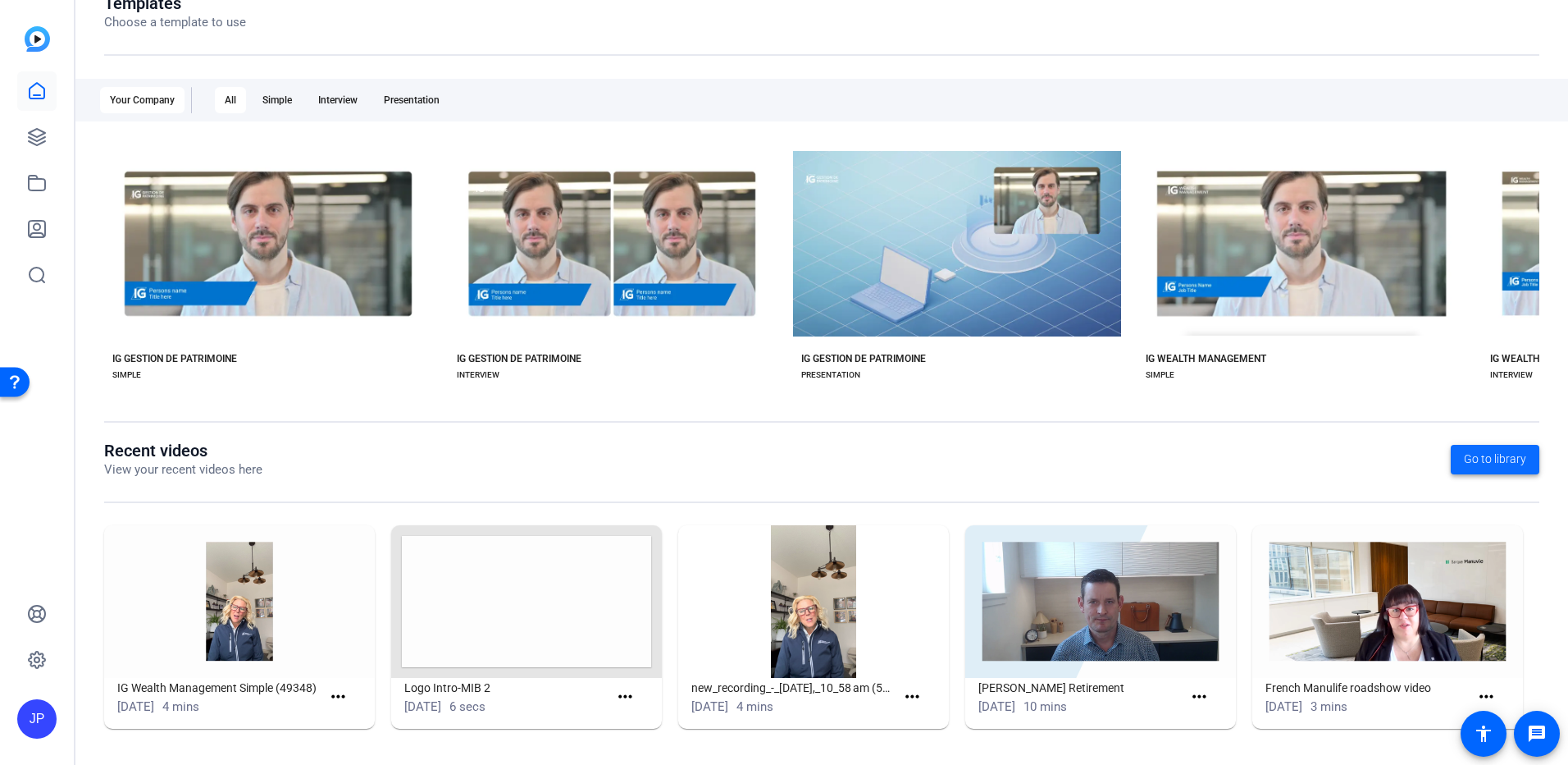
click at [1470, 461] on span "Go to library" at bounding box center [1496, 459] width 63 height 17
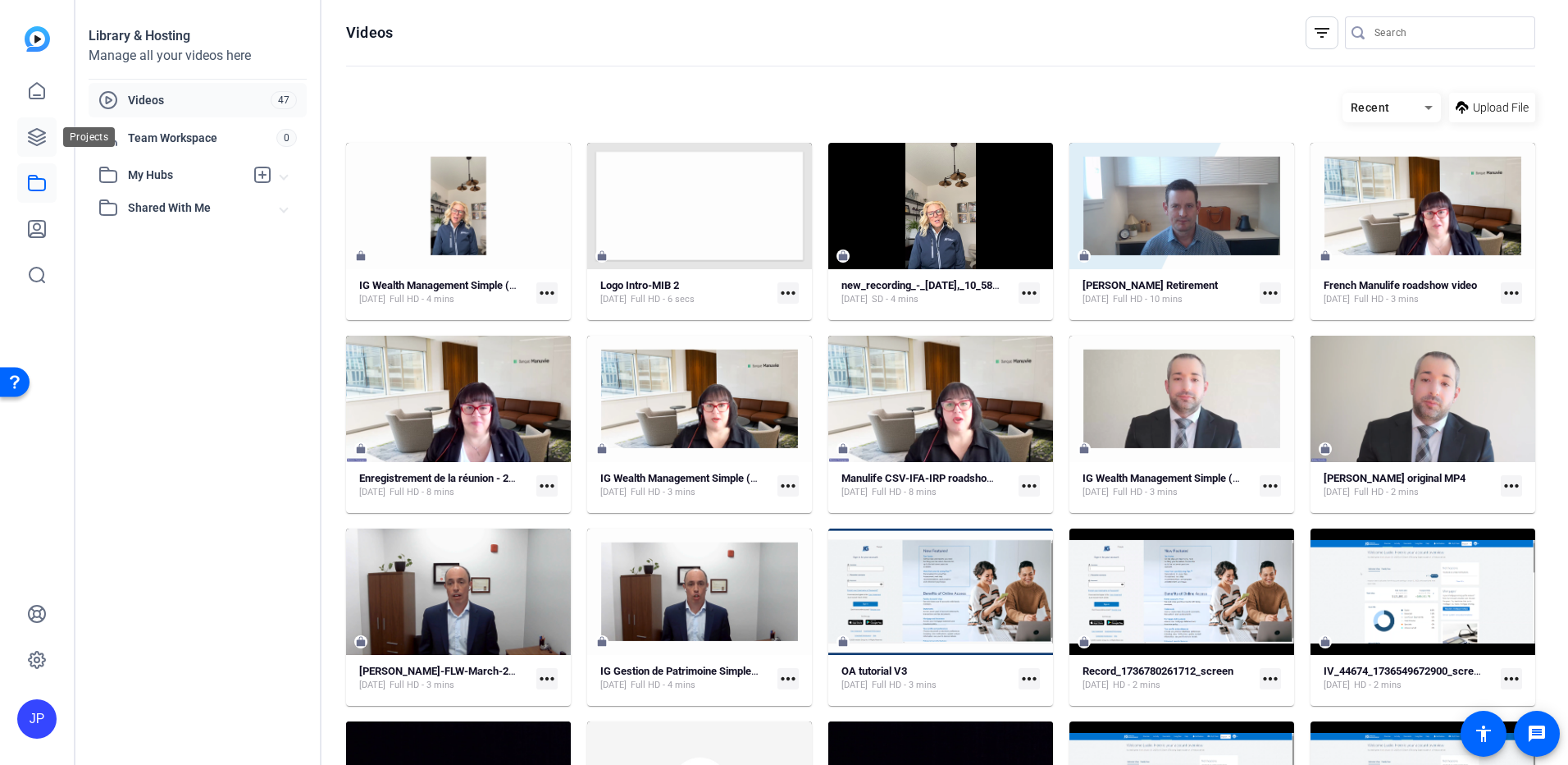
click at [27, 139] on icon at bounding box center [37, 137] width 20 height 20
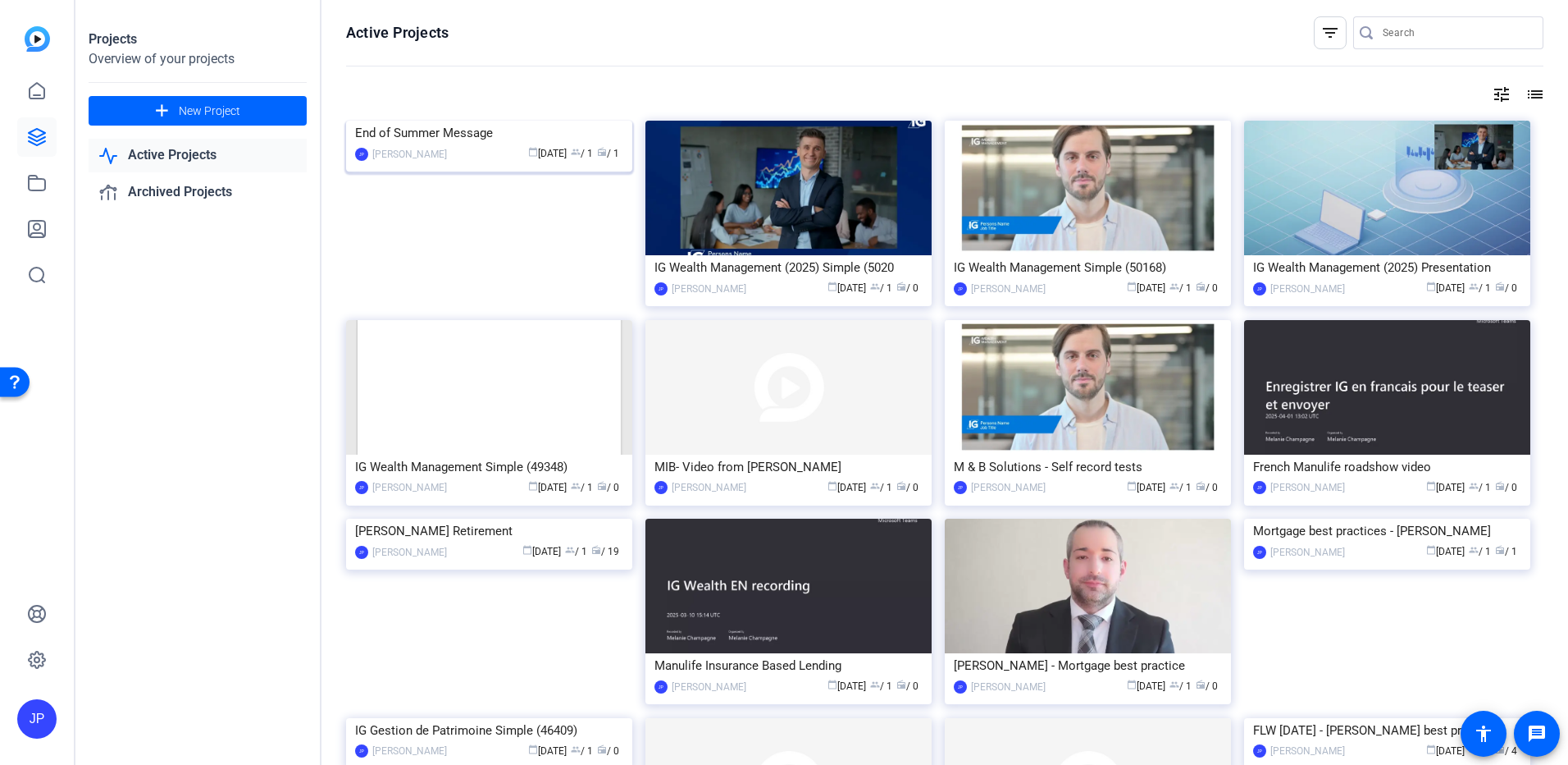
click at [569, 162] on div "calendar_today [DATE] group / 1 radio / 1" at bounding box center [539, 153] width 168 height 17
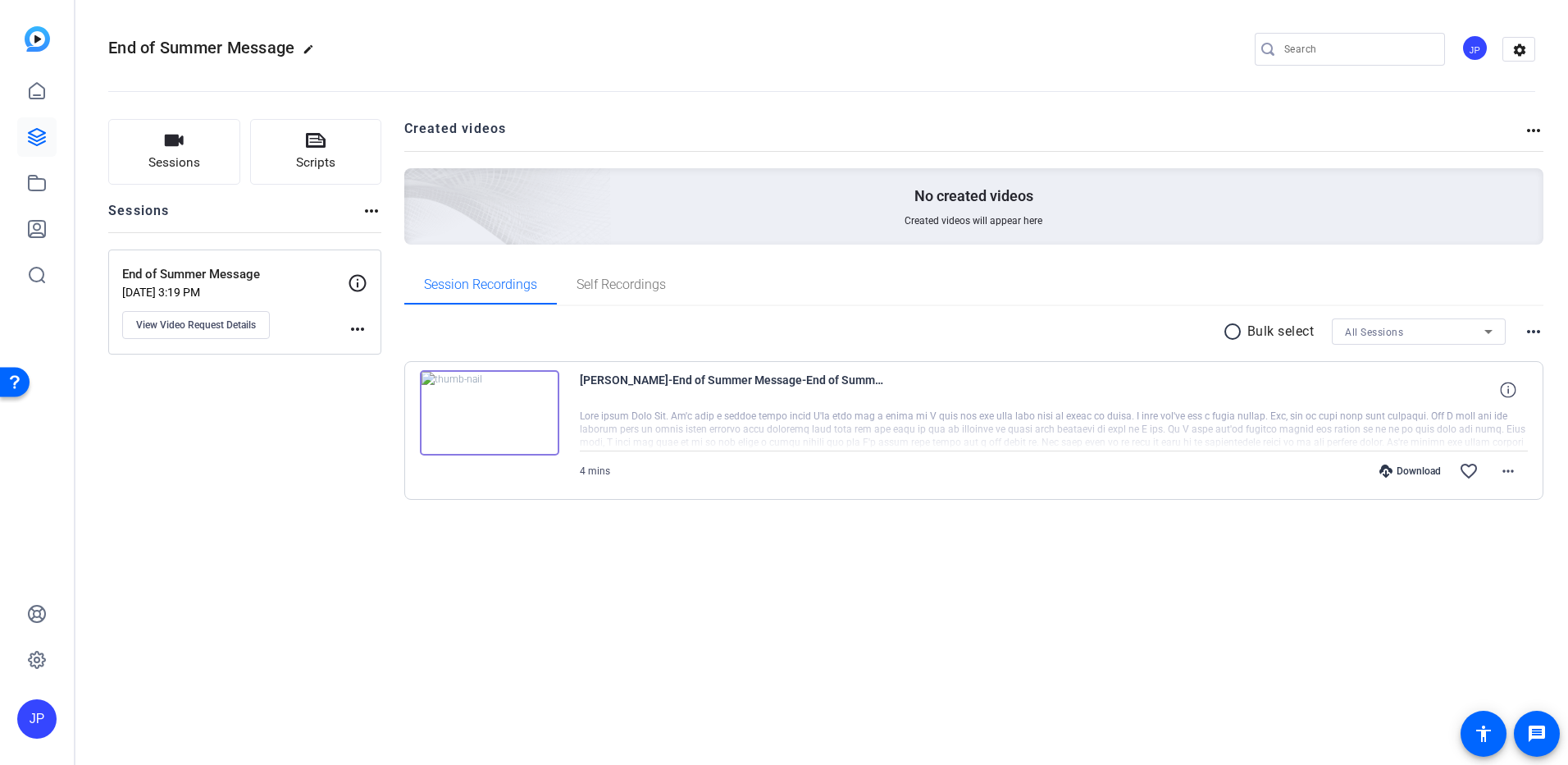
click at [1532, 337] on mat-icon "more_horiz" at bounding box center [1533, 332] width 20 height 20
click at [1535, 333] on div at bounding box center [784, 382] width 1568 height 765
click at [1534, 128] on mat-icon "more_horiz" at bounding box center [1533, 130] width 20 height 20
click at [1535, 128] on div at bounding box center [784, 382] width 1568 height 765
click at [1516, 43] on mat-icon "settings" at bounding box center [1519, 50] width 33 height 25
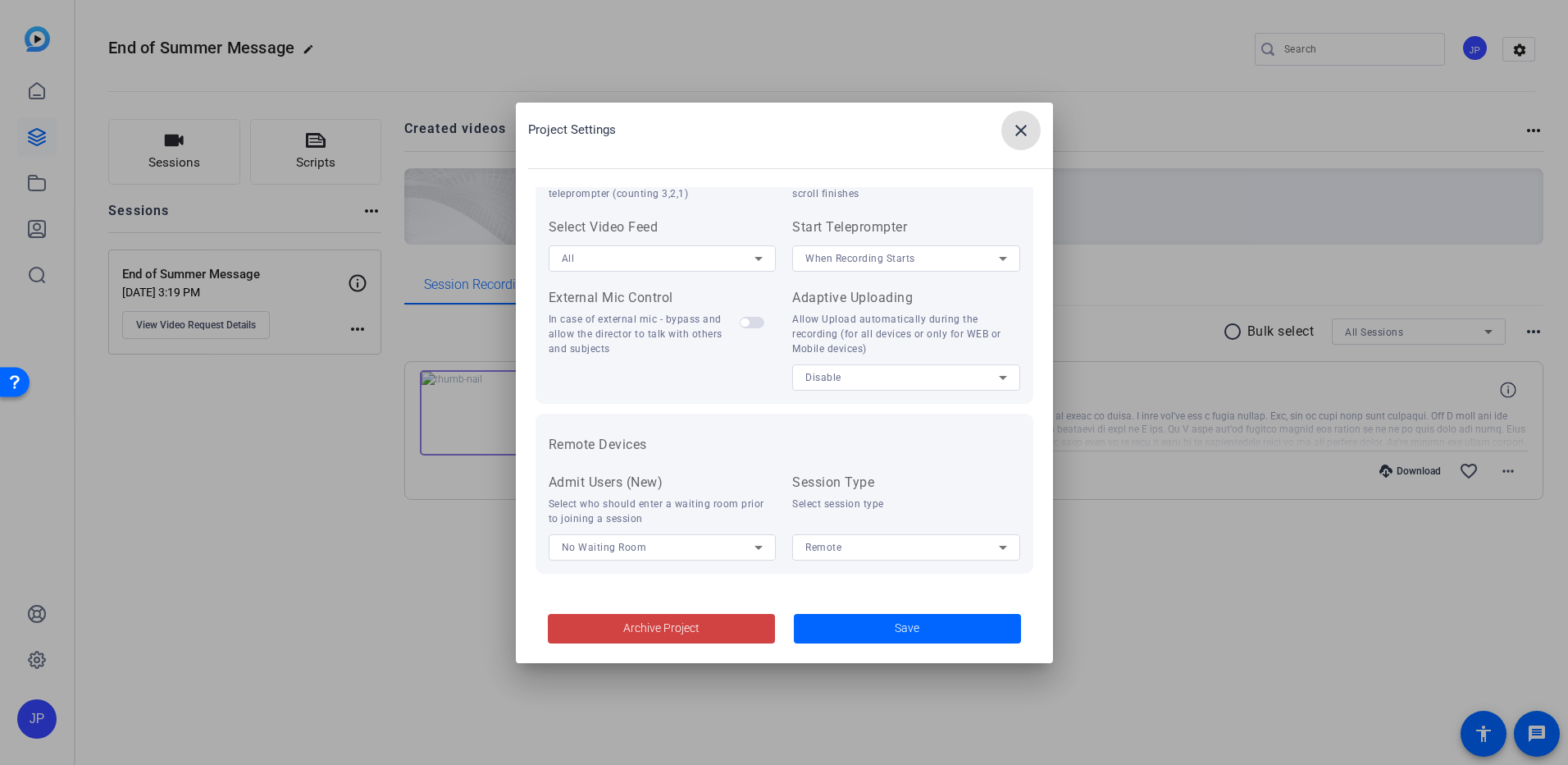
scroll to position [339, 0]
click at [1015, 135] on mat-icon "close" at bounding box center [1021, 130] width 20 height 20
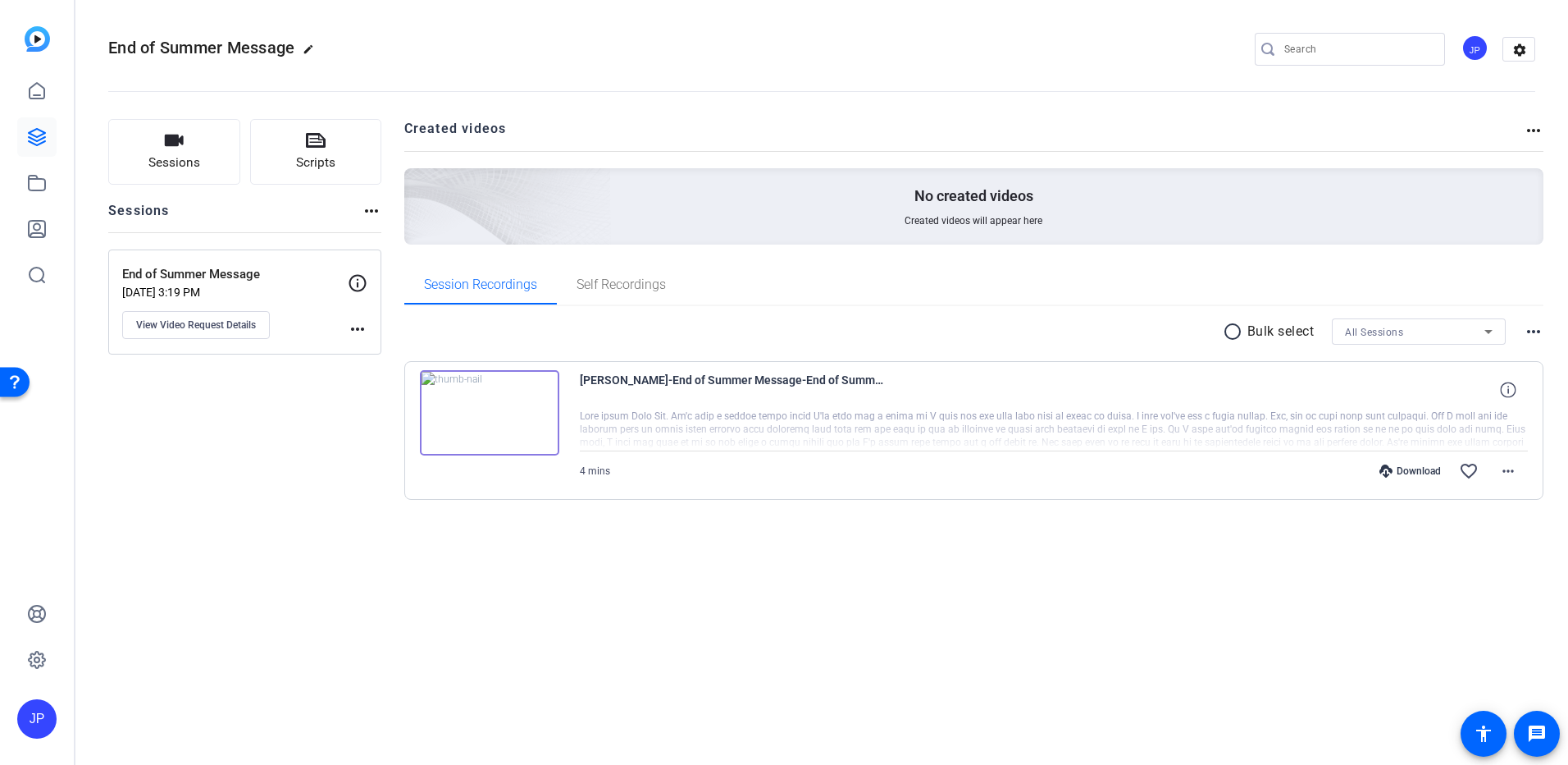
click at [375, 211] on mat-icon "more_horiz" at bounding box center [371, 211] width 20 height 20
click at [374, 210] on div at bounding box center [784, 382] width 1568 height 765
click at [40, 227] on icon at bounding box center [37, 229] width 16 height 16
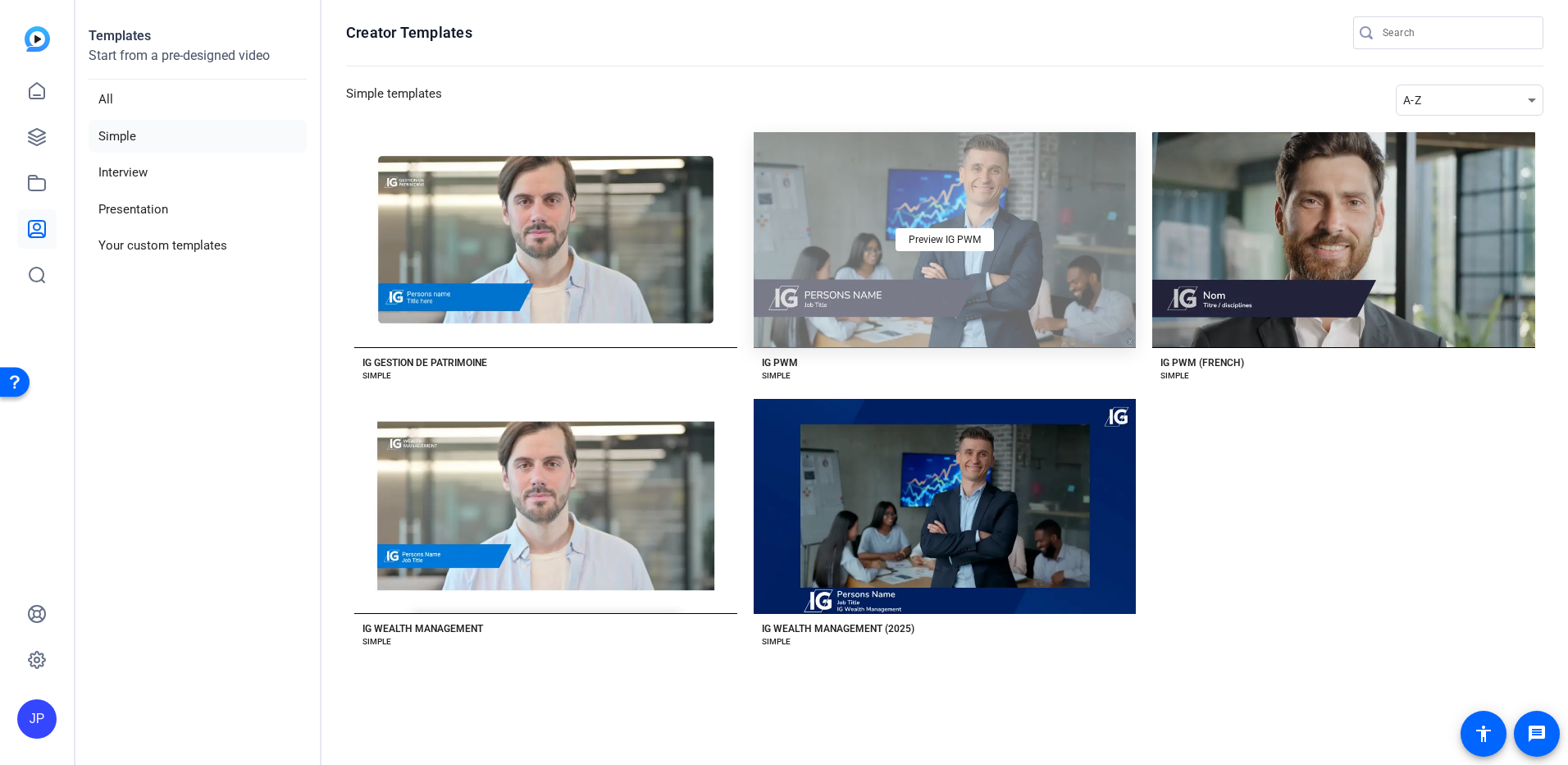
click at [924, 255] on div "Preview IG PWM" at bounding box center [945, 240] width 383 height 216
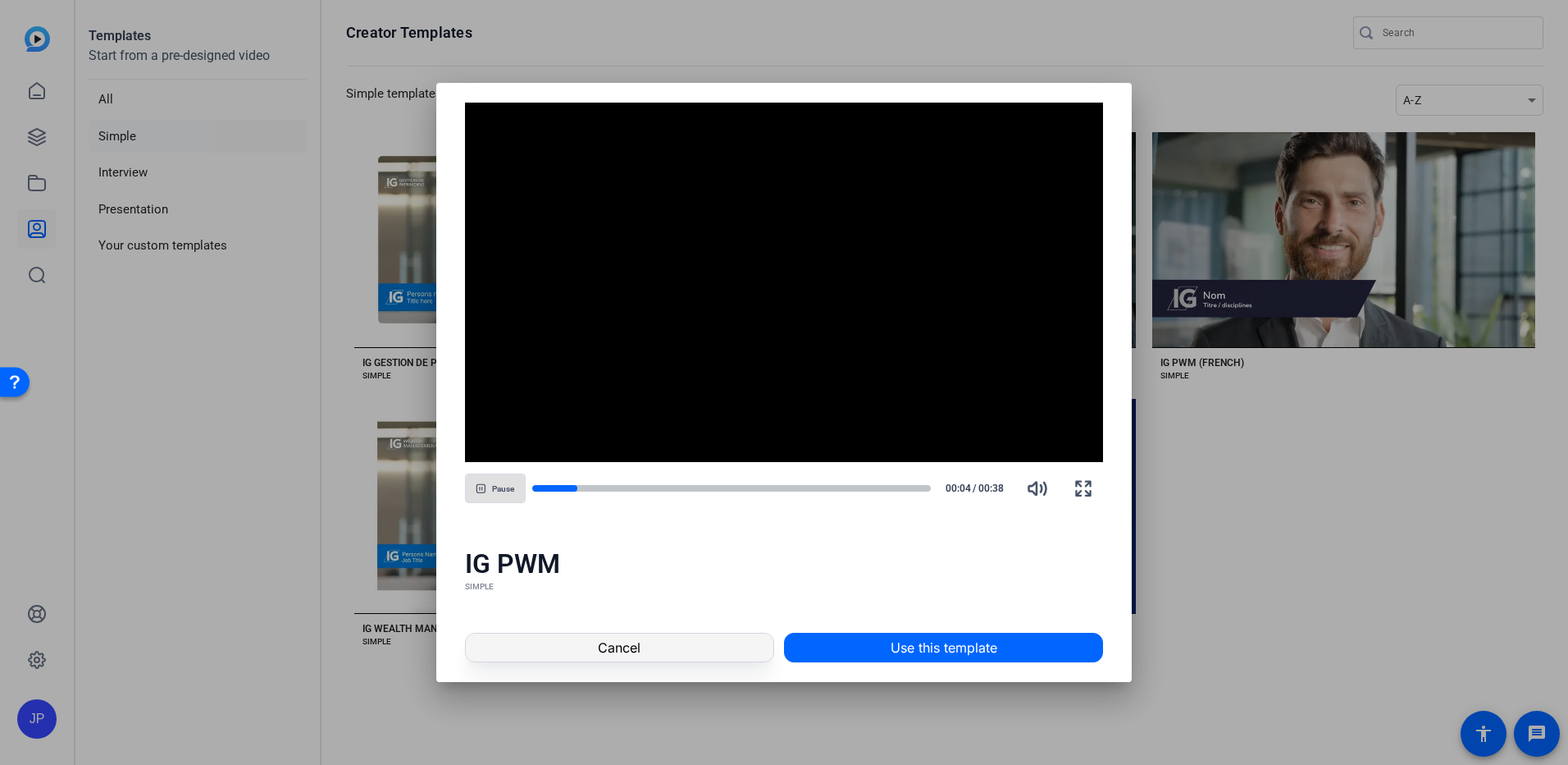
click at [602, 637] on span "Cancel" at bounding box center [619, 647] width 43 height 20
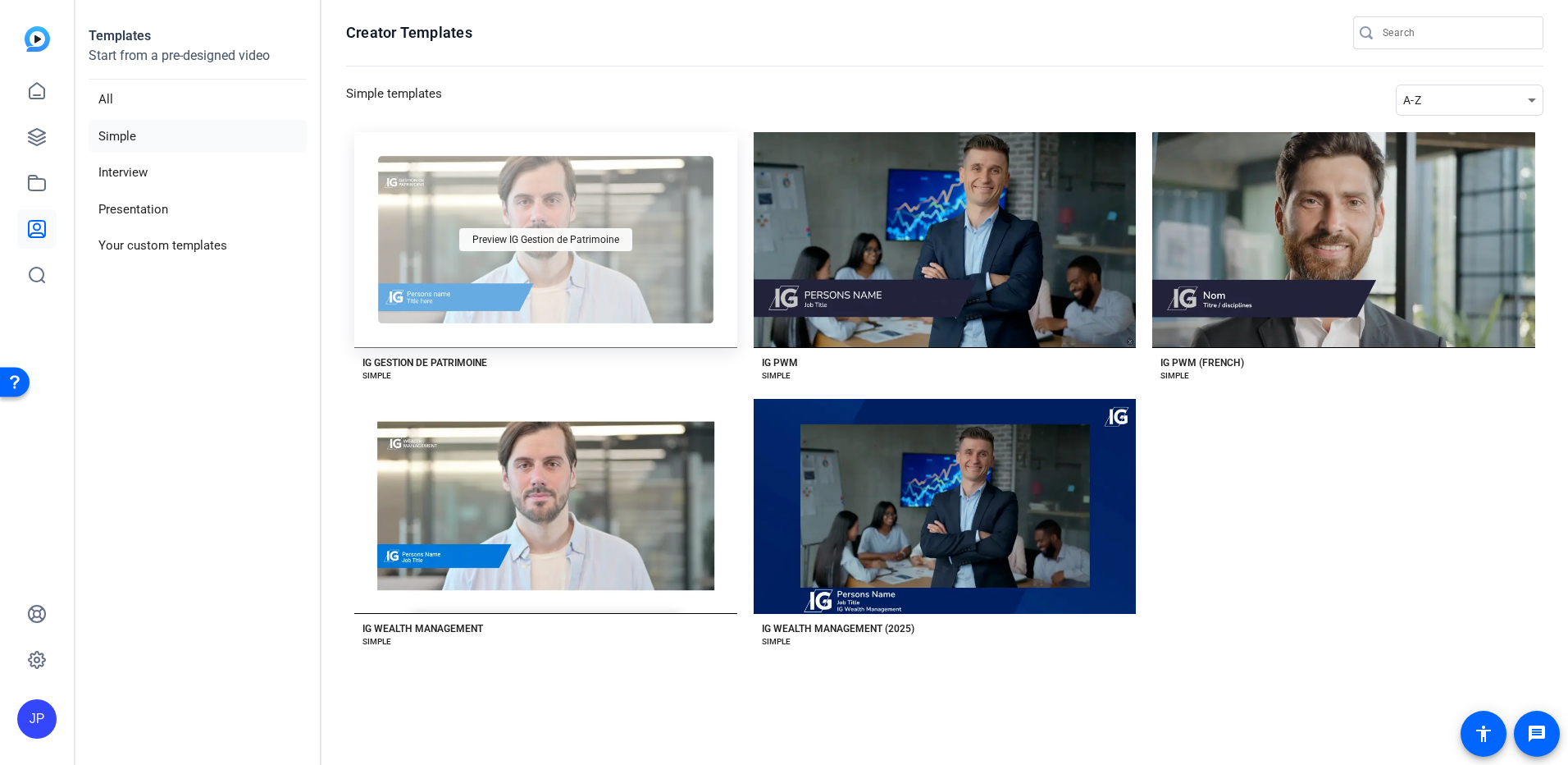
click at [551, 240] on span "Preview IG Gestion de Patrimoine" at bounding box center [546, 240] width 147 height 10
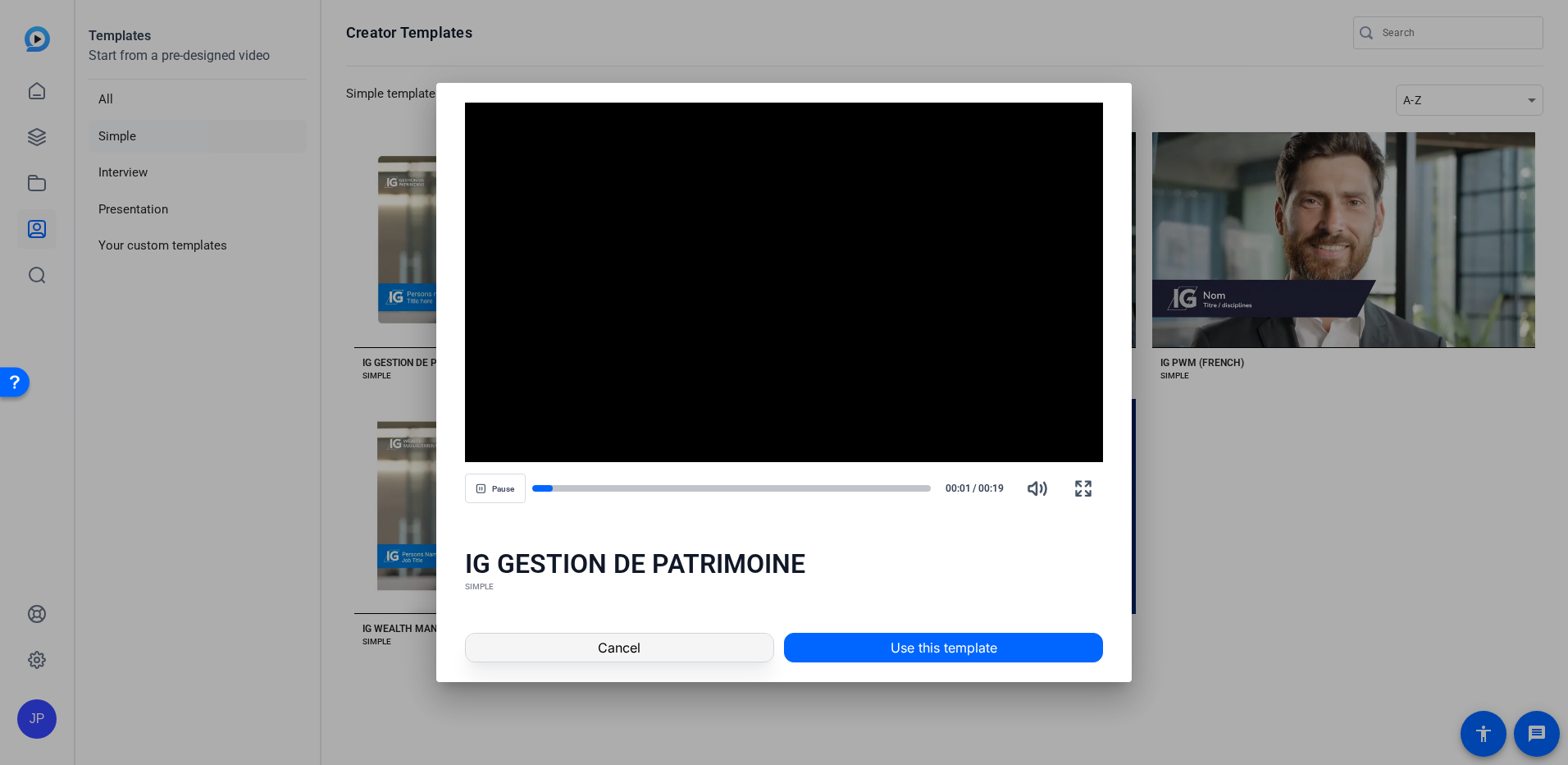
click at [593, 647] on span at bounding box center [620, 647] width 308 height 40
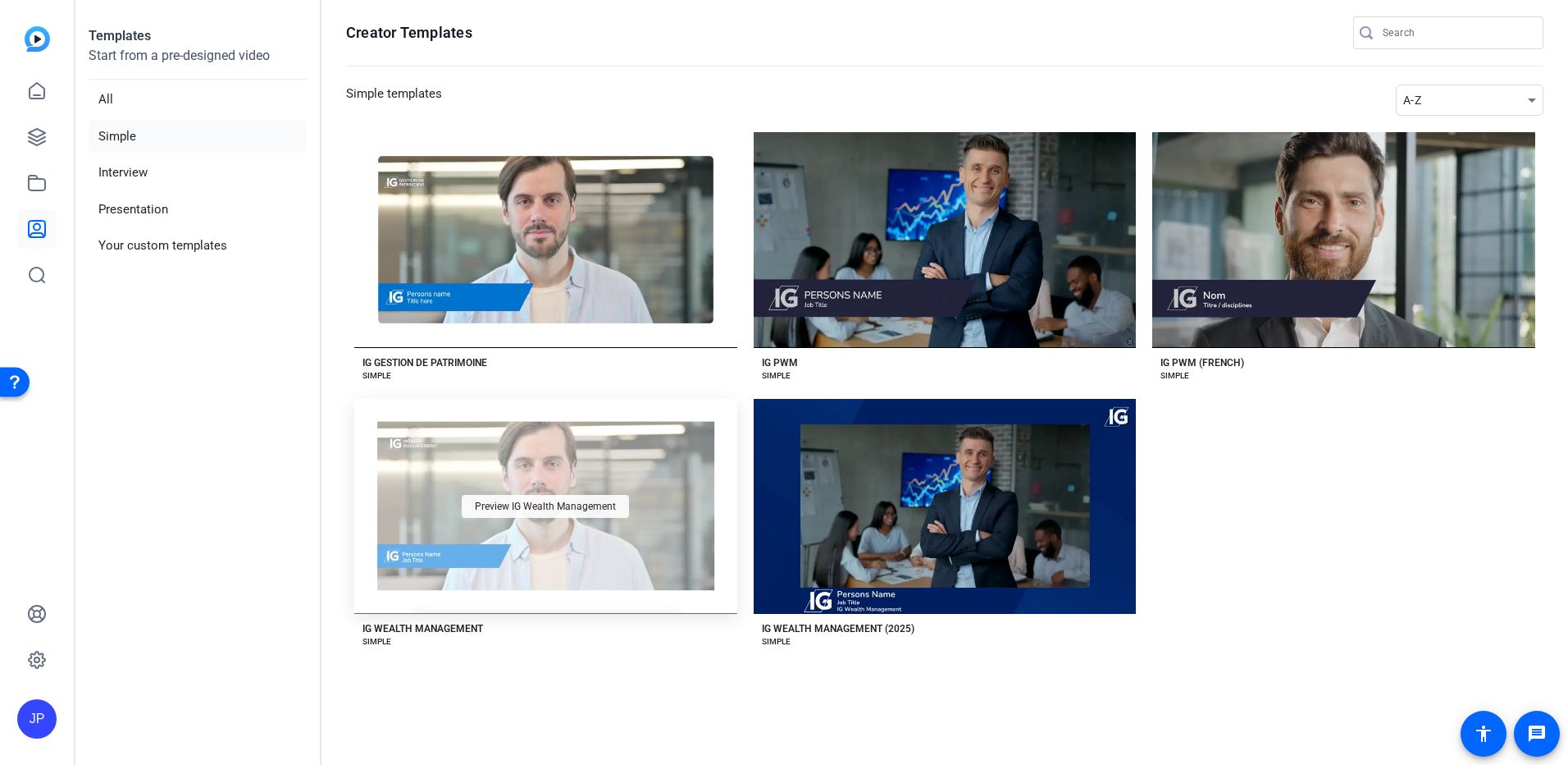
click at [534, 501] on span "Preview IG Wealth Management" at bounding box center [545, 506] width 141 height 10
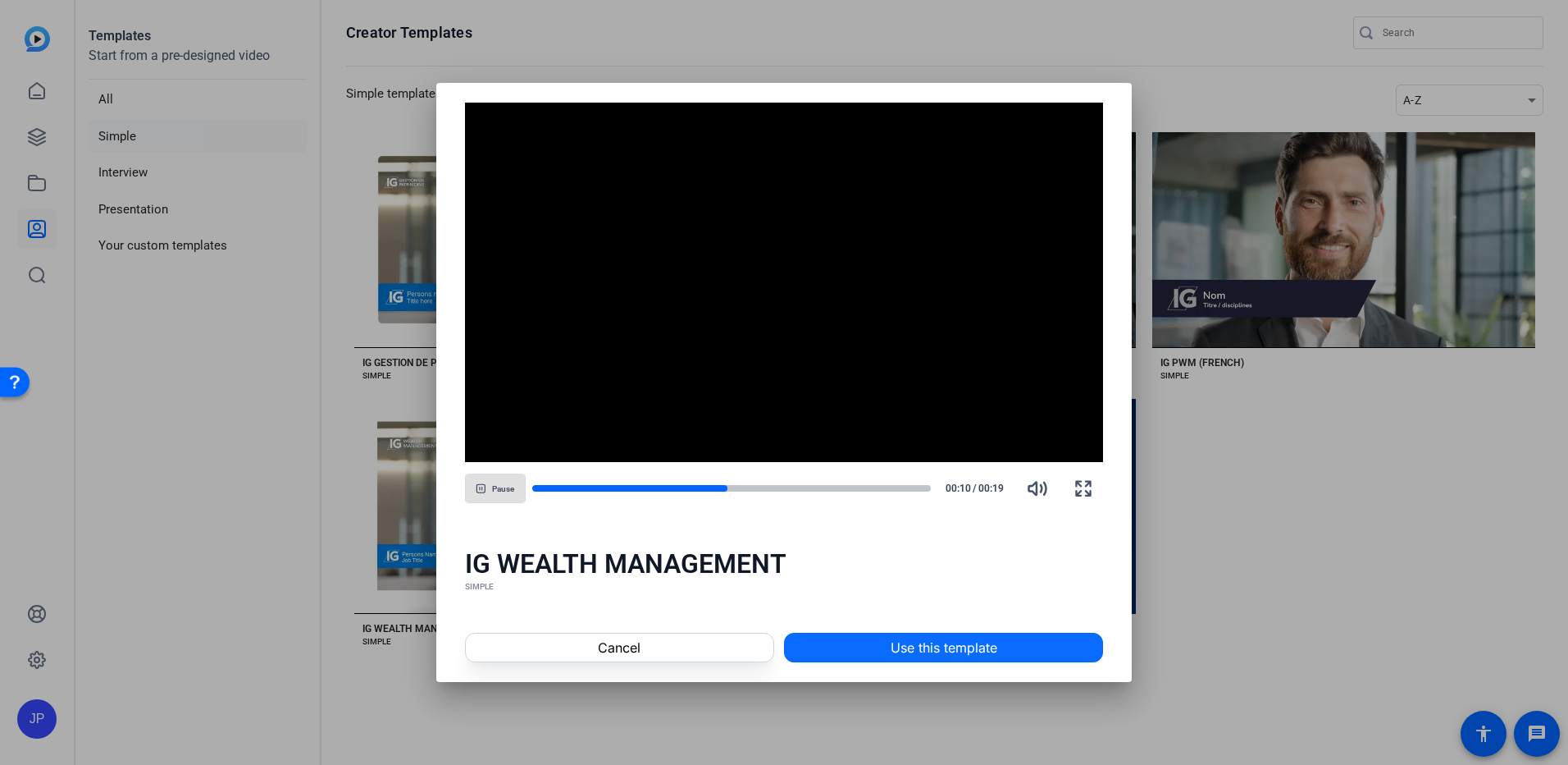
click at [939, 643] on span "Use this template" at bounding box center [944, 647] width 107 height 20
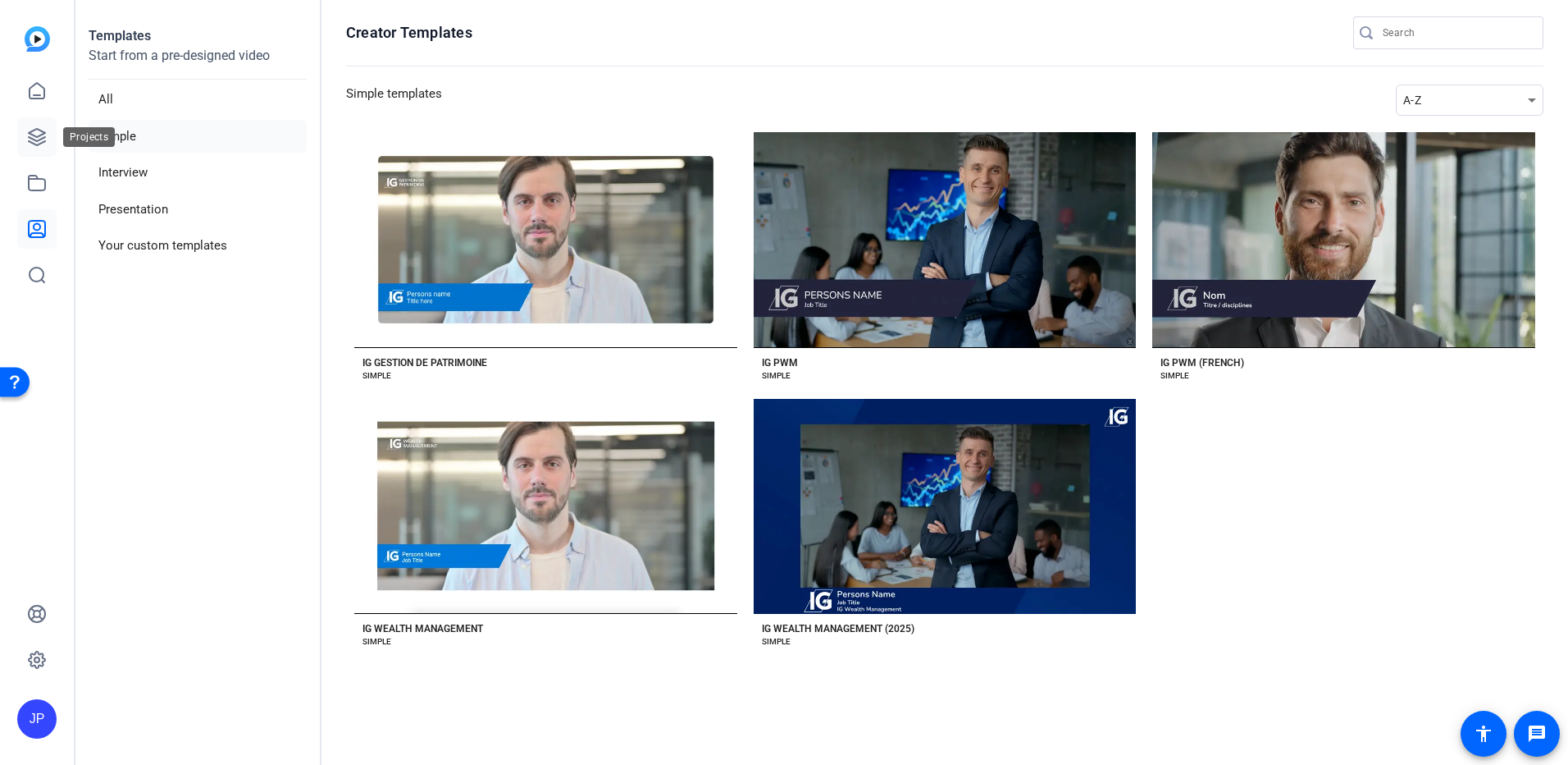
click at [39, 143] on icon at bounding box center [37, 137] width 16 height 16
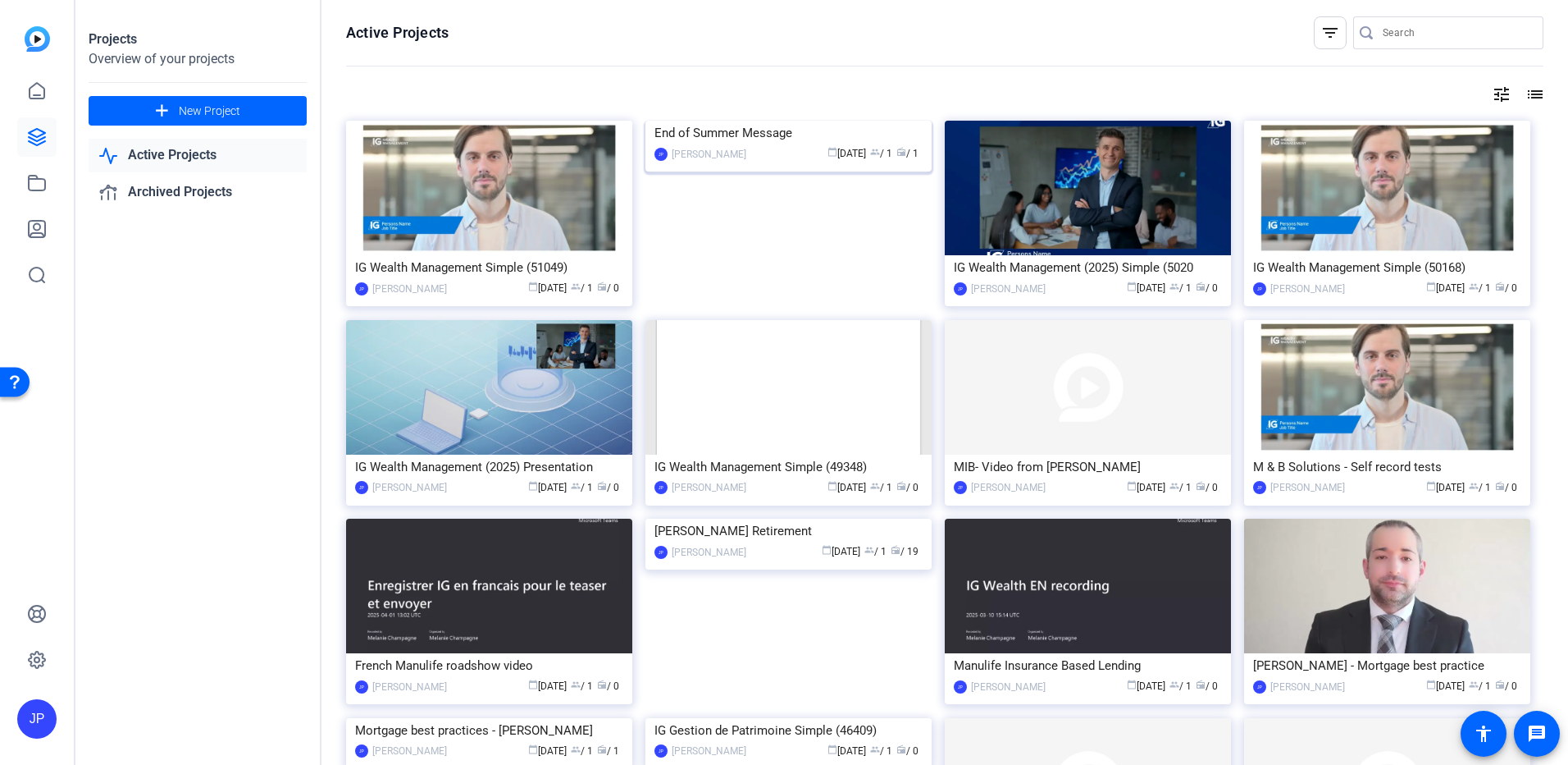
click at [783, 120] on img at bounding box center [789, 120] width 286 height 0
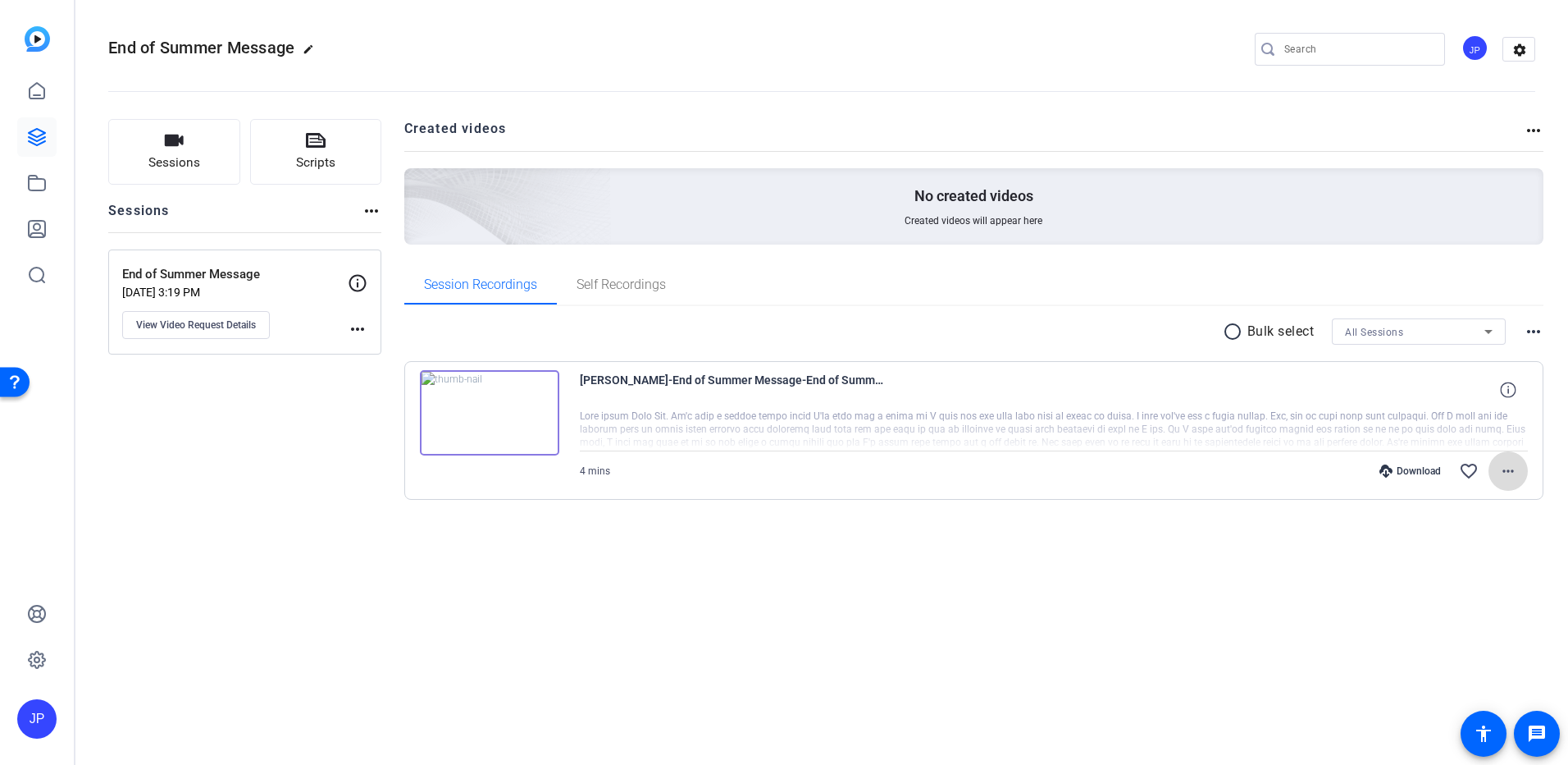
click at [1509, 472] on mat-icon "more_horiz" at bounding box center [1508, 471] width 20 height 20
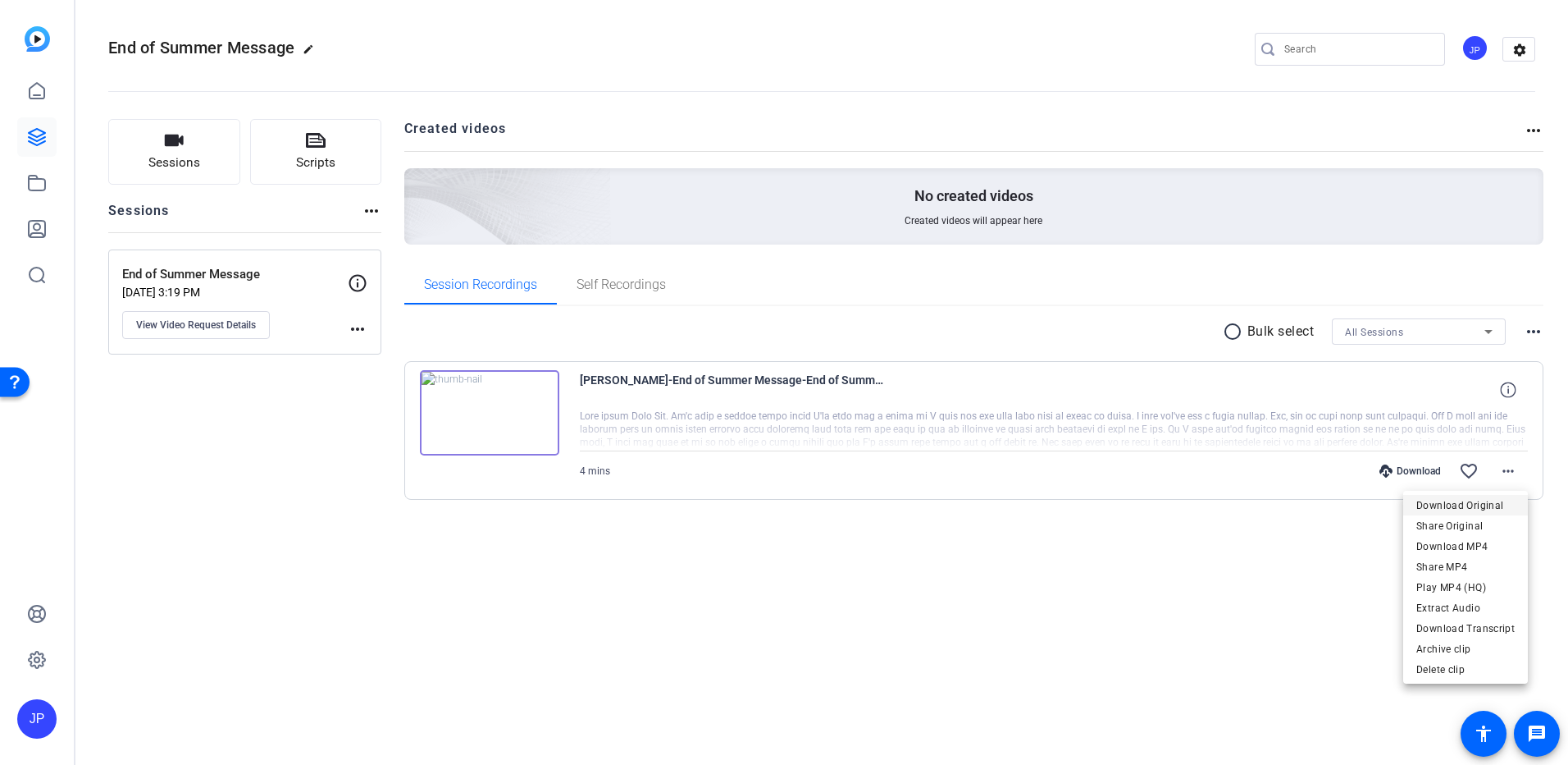
click at [1469, 502] on span "Download Original" at bounding box center [1466, 506] width 99 height 20
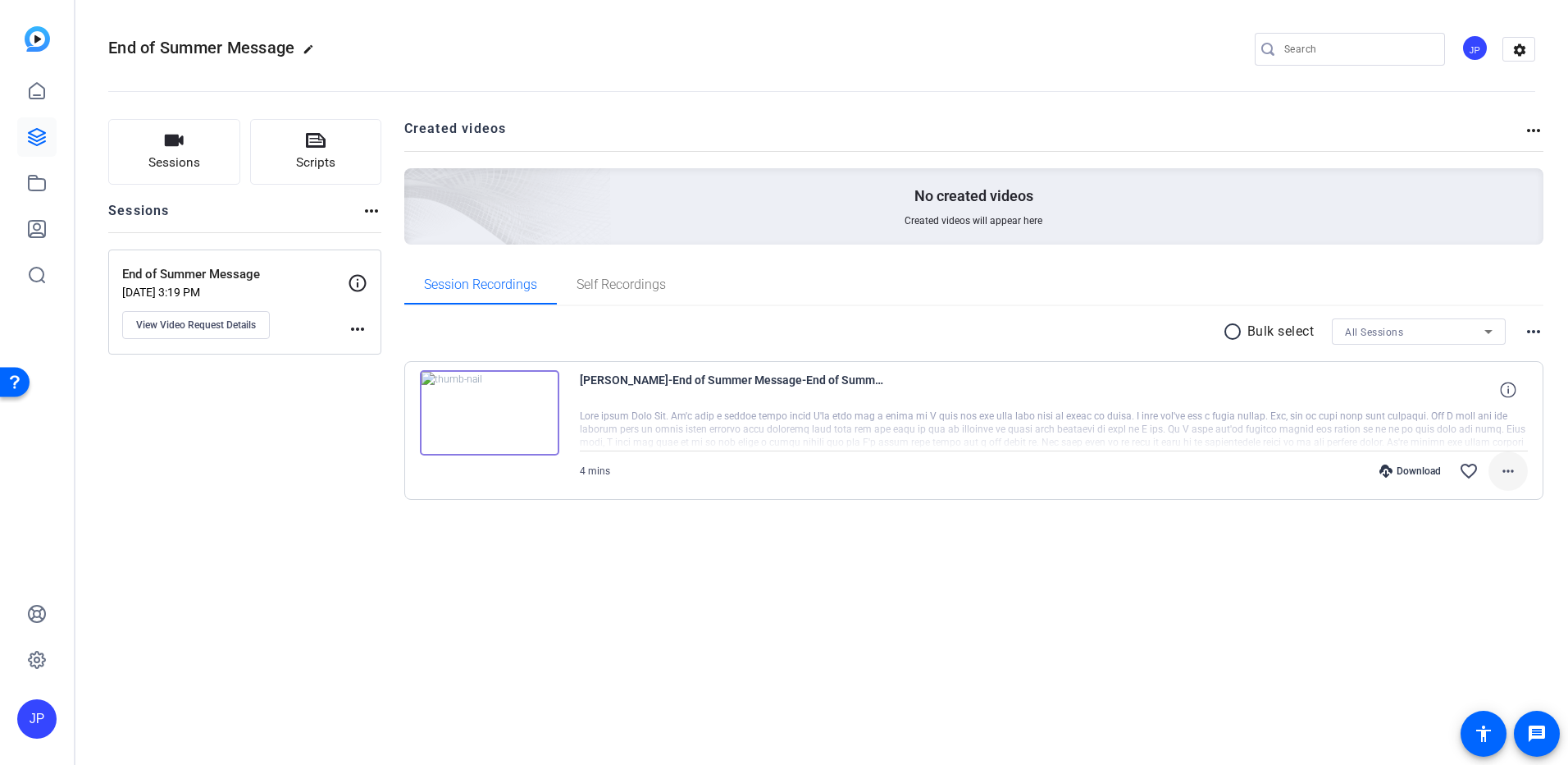
click at [1508, 469] on mat-icon "more_horiz" at bounding box center [1508, 471] width 20 height 20
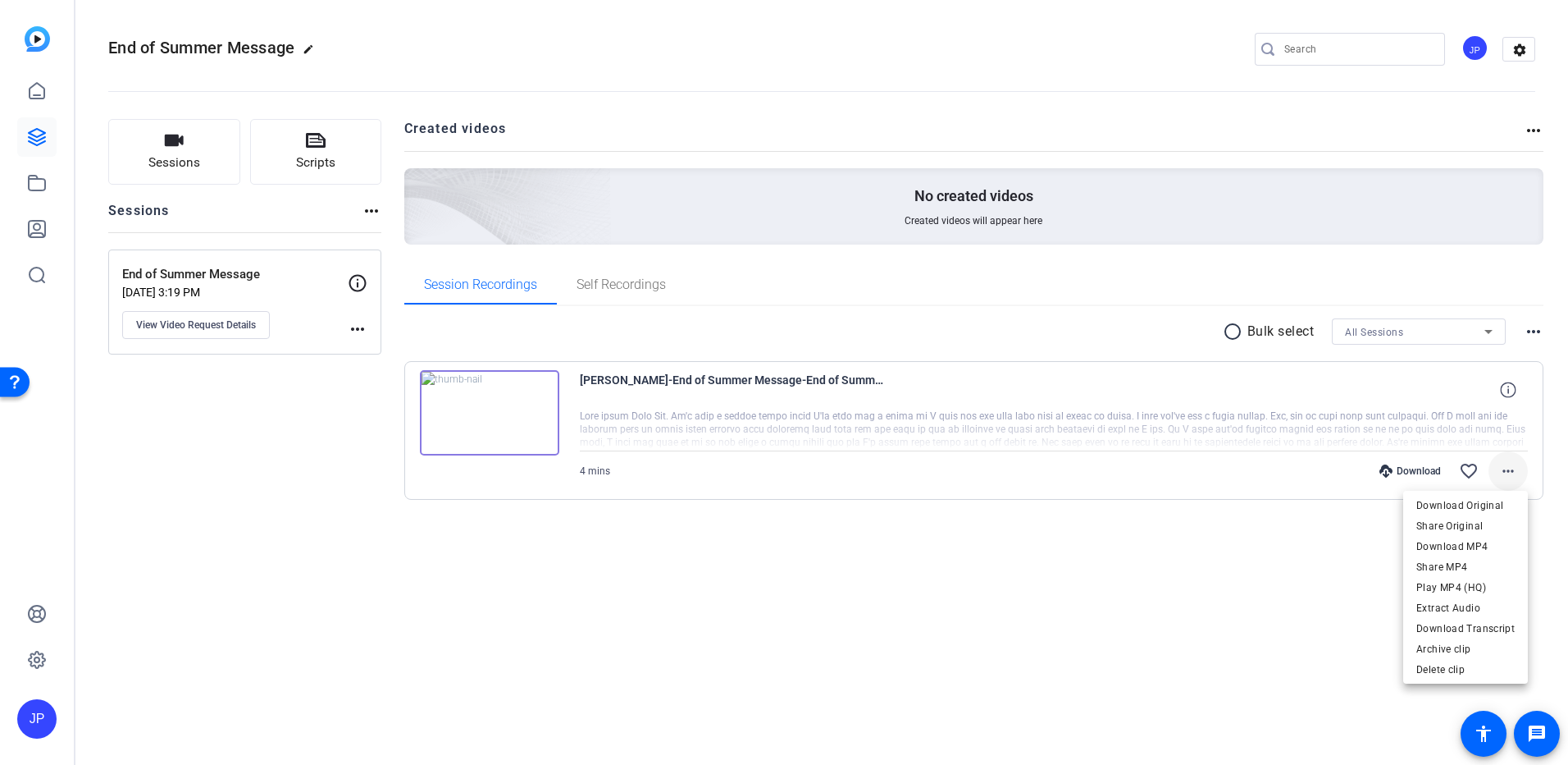
click at [1508, 469] on div at bounding box center [784, 382] width 1568 height 765
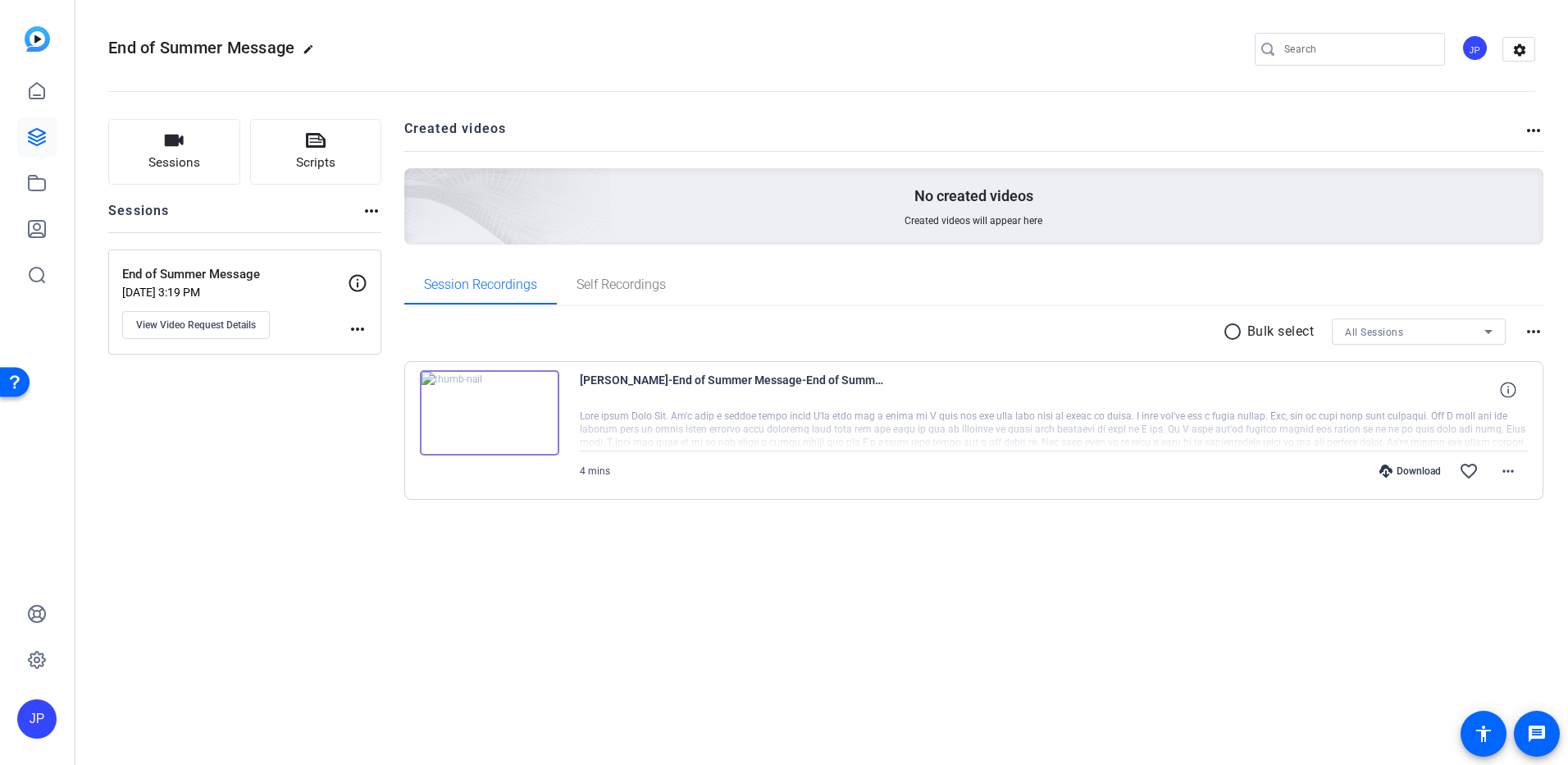
drag, startPoint x: 517, startPoint y: 432, endPoint x: 489, endPoint y: 444, distance: 30.5
click at [489, 444] on img at bounding box center [489, 413] width 139 height 86
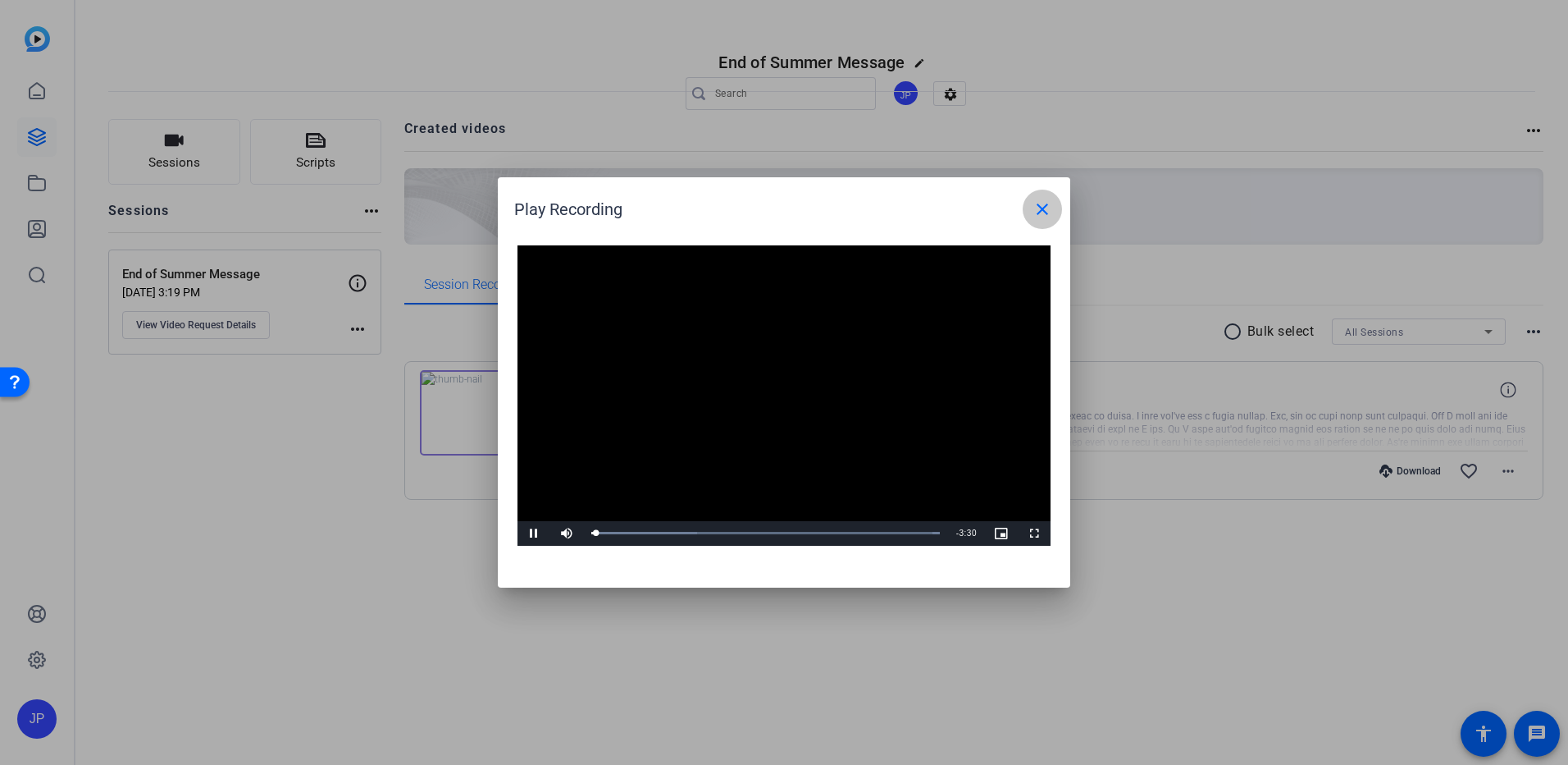
click at [1046, 210] on mat-icon "close" at bounding box center [1042, 209] width 20 height 20
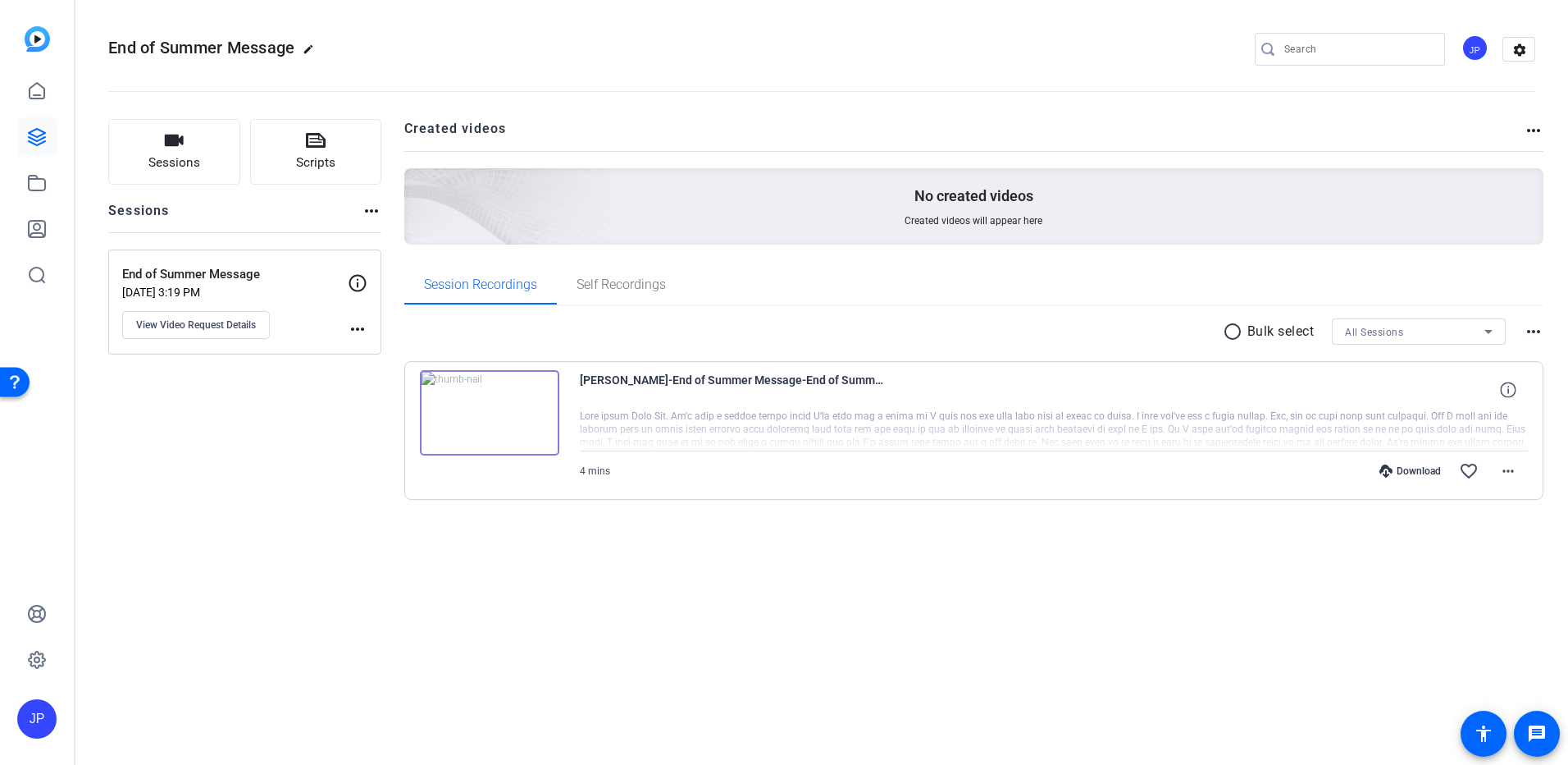
click at [354, 335] on mat-icon "more_horiz" at bounding box center [357, 329] width 20 height 20
click at [354, 334] on div at bounding box center [784, 382] width 1568 height 765
click at [362, 211] on mat-icon "more_horiz" at bounding box center [371, 211] width 20 height 20
click at [362, 211] on div at bounding box center [784, 382] width 1568 height 765
click at [1529, 133] on mat-icon "more_horiz" at bounding box center [1533, 130] width 20 height 20
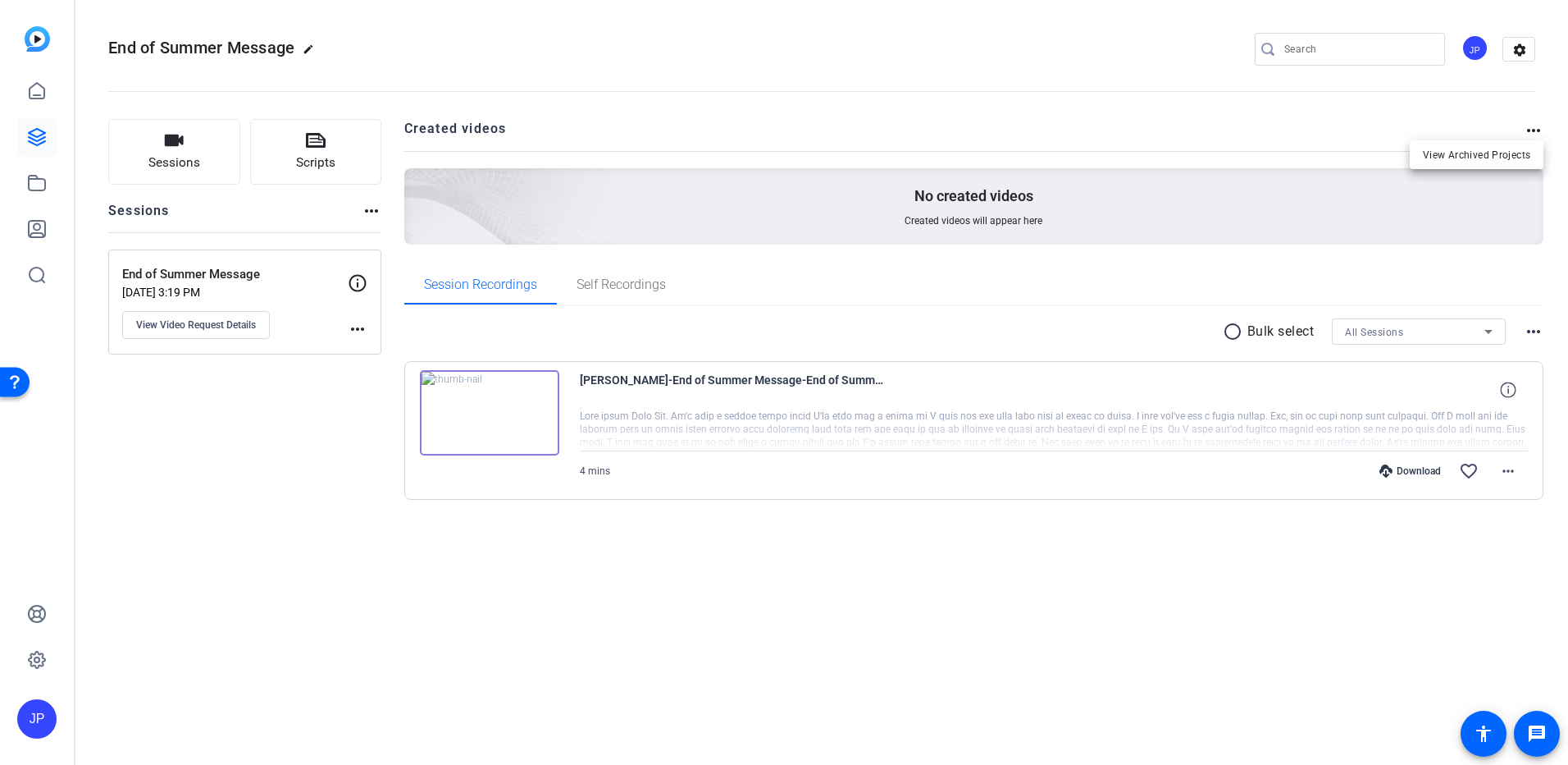
click at [1531, 133] on div at bounding box center [784, 382] width 1568 height 765
click at [312, 51] on mat-icon "edit" at bounding box center [313, 54] width 20 height 20
click at [258, 47] on span "check_circle" at bounding box center [256, 49] width 20 height 20
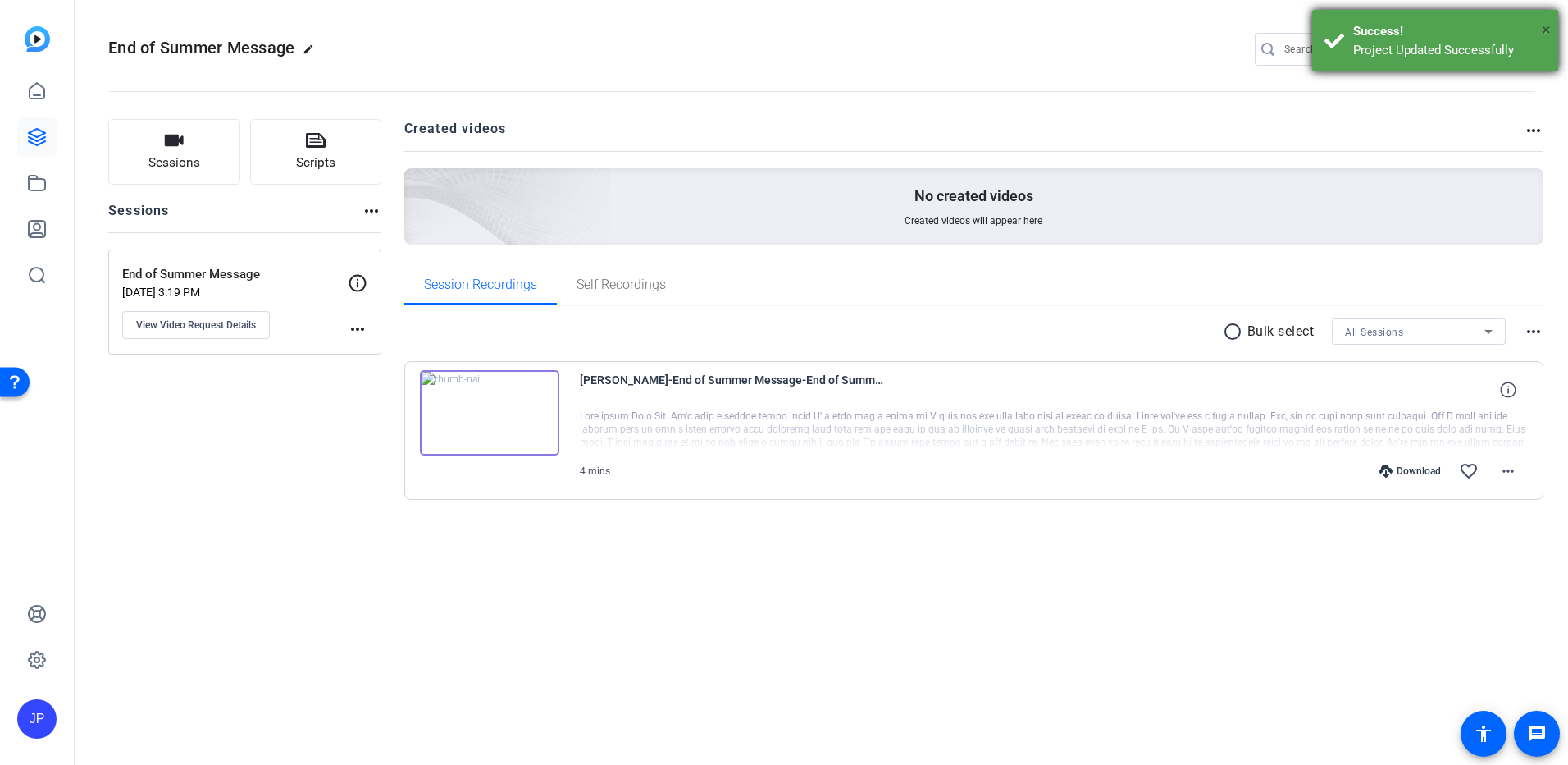
click at [1544, 27] on span "×" at bounding box center [1546, 30] width 9 height 20
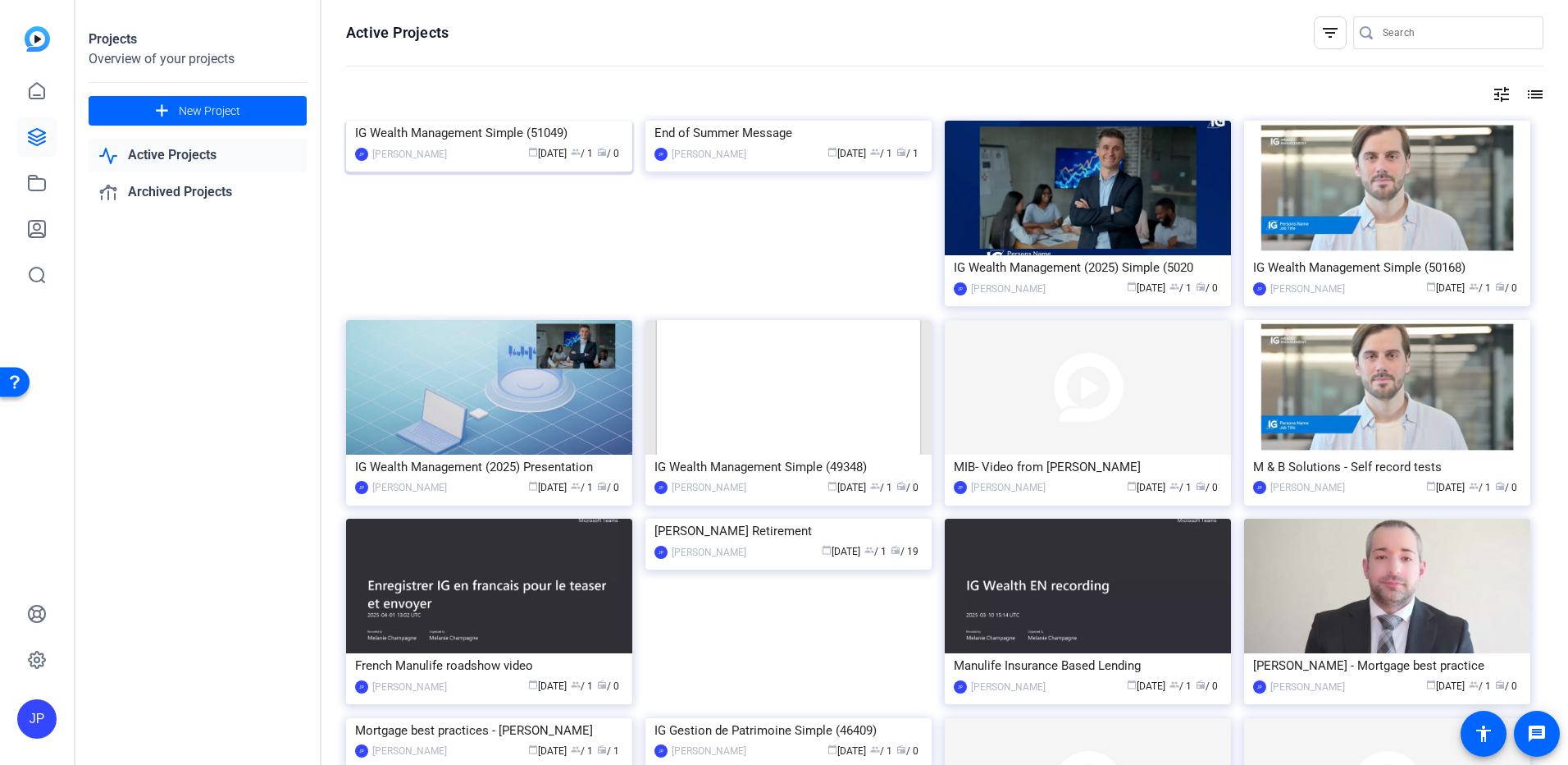
click at [482, 120] on img at bounding box center [489, 120] width 286 height 0
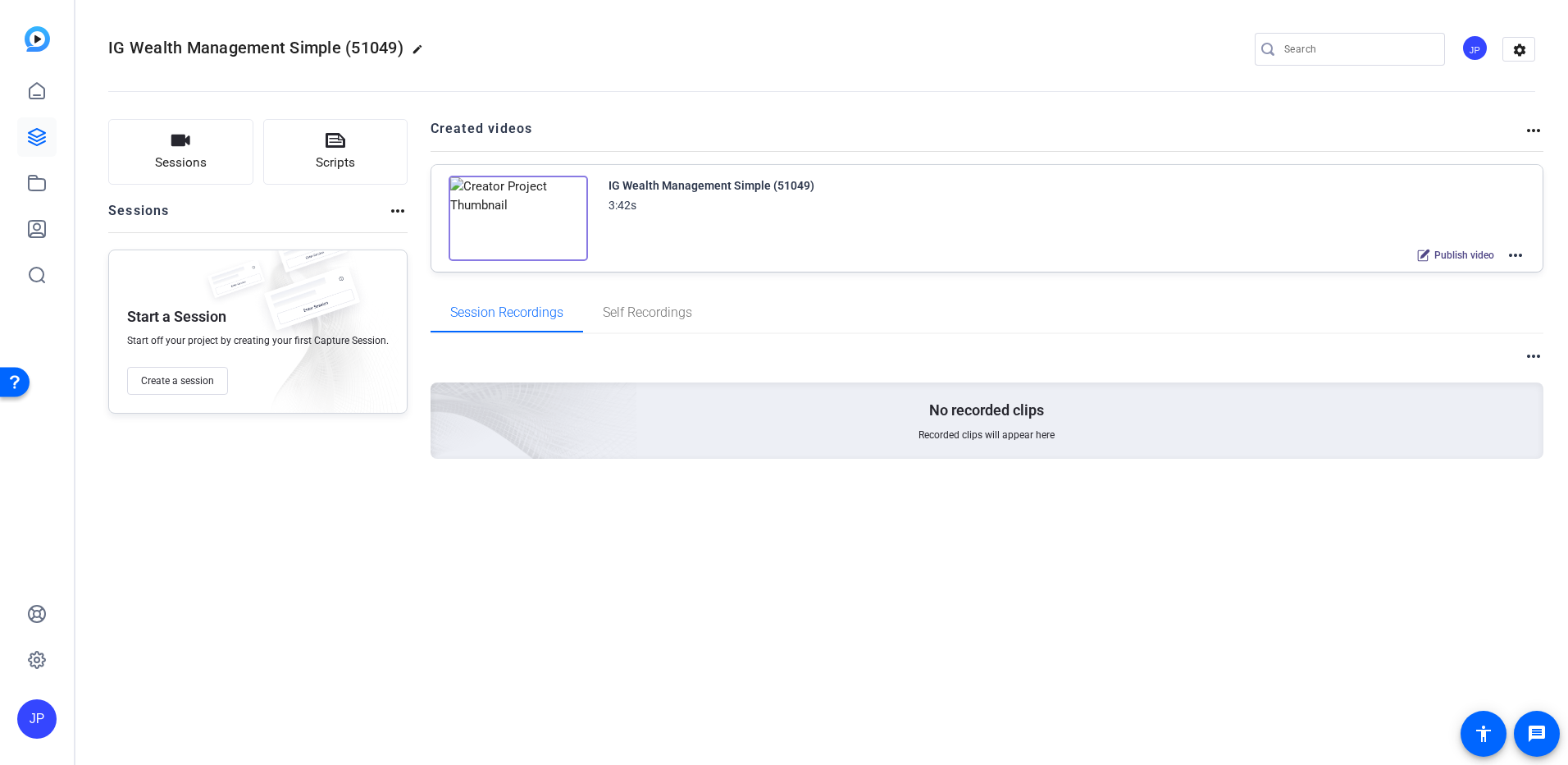
click at [1516, 256] on mat-icon "more_horiz" at bounding box center [1515, 255] width 20 height 20
click at [1459, 271] on span "Edit in Creator" at bounding box center [1455, 275] width 114 height 20
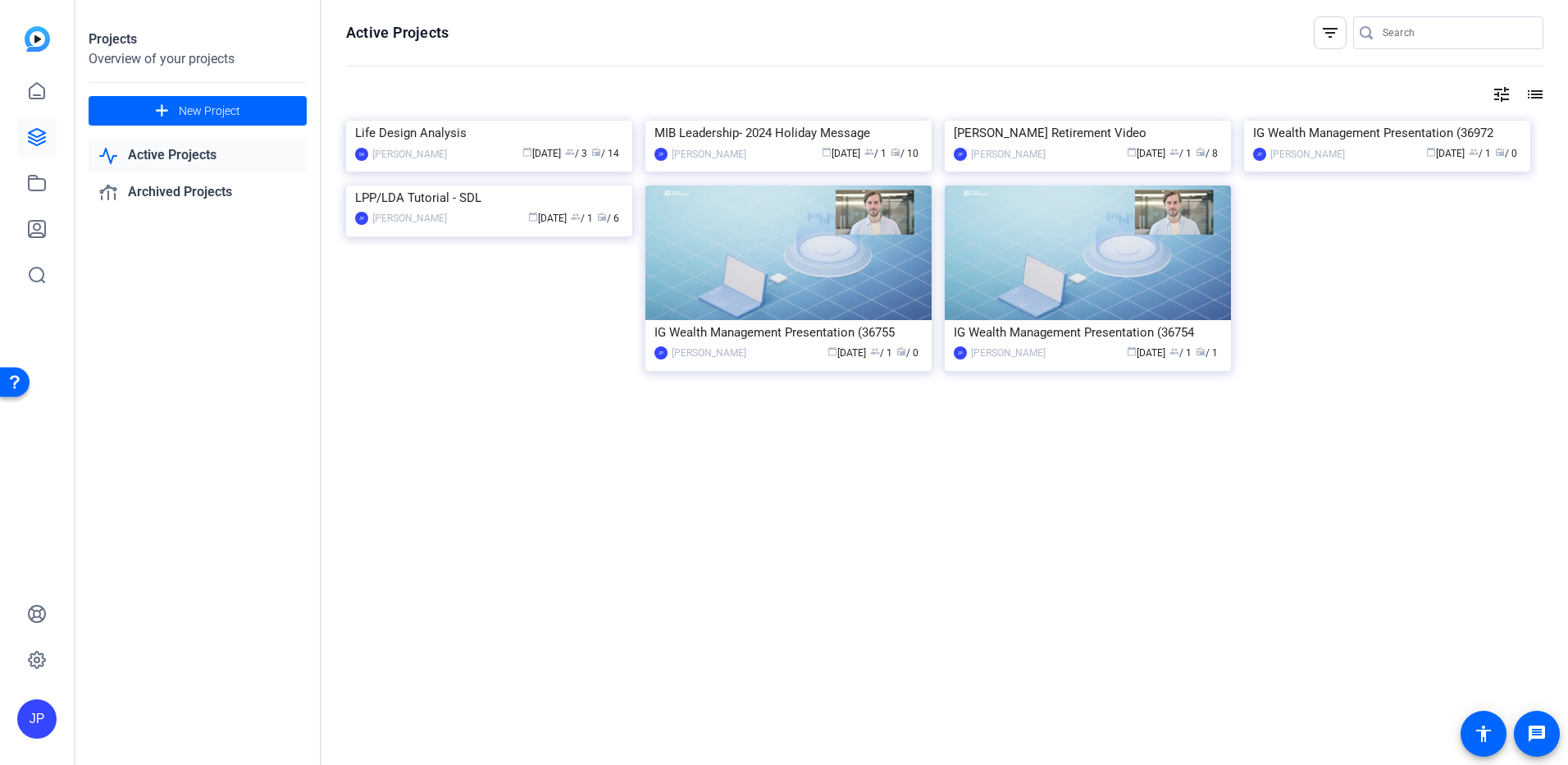
click at [157, 155] on link "Active Projects" at bounding box center [198, 155] width 218 height 34
click at [37, 96] on icon at bounding box center [37, 91] width 15 height 16
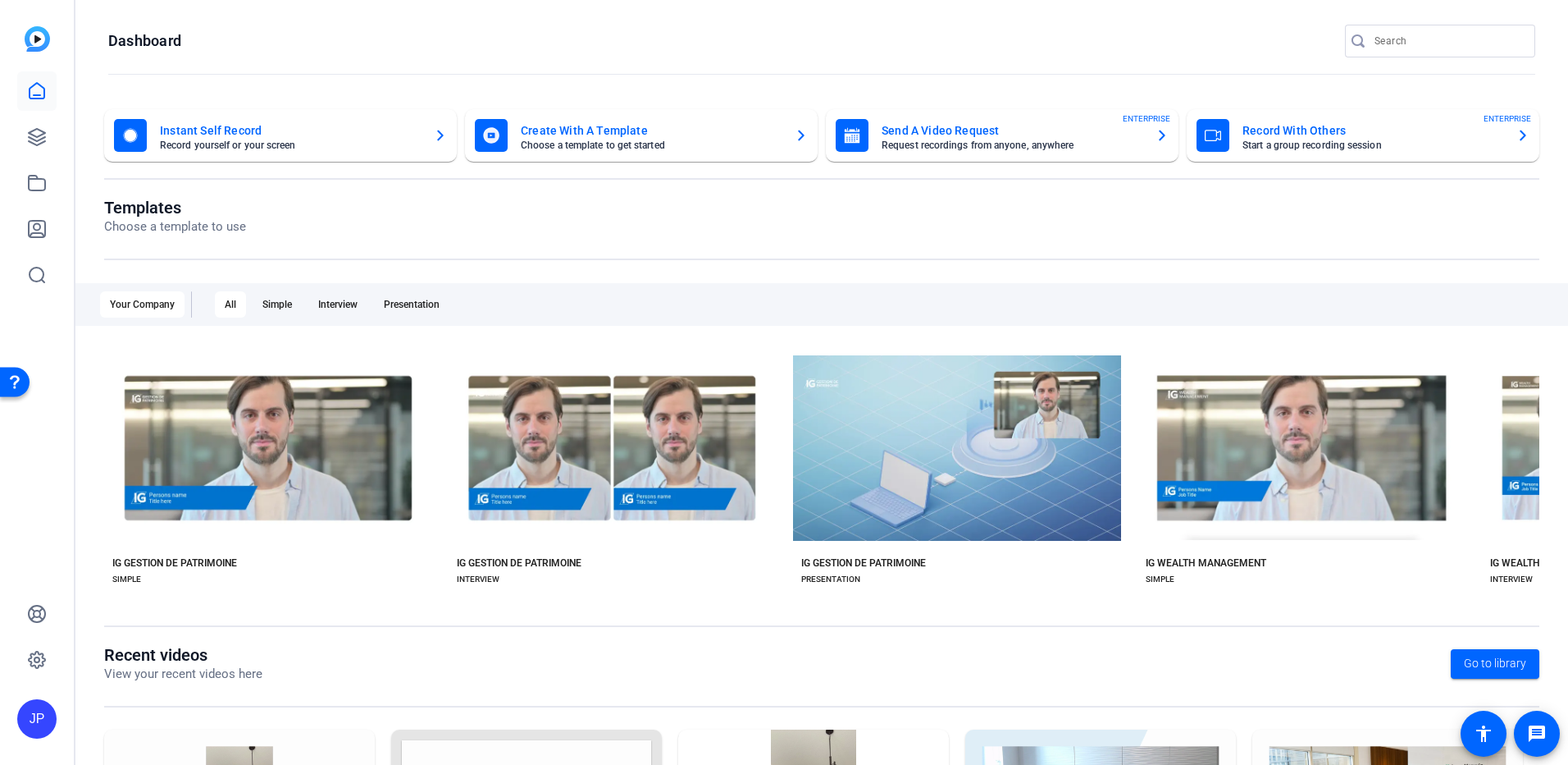
click at [38, 33] on img at bounding box center [37, 39] width 26 height 26
click at [38, 138] on icon at bounding box center [37, 137] width 20 height 20
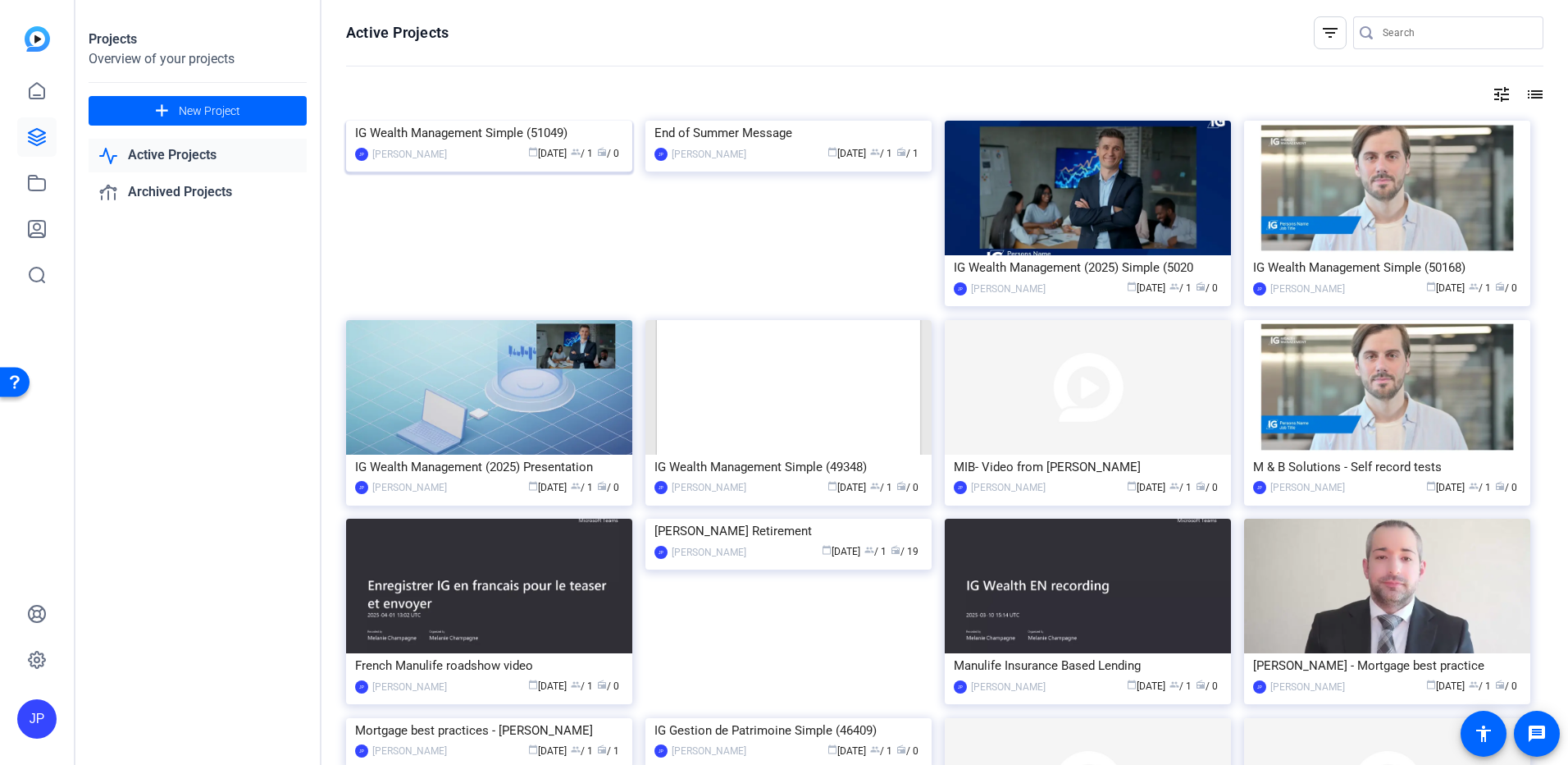
click at [470, 120] on img at bounding box center [489, 120] width 286 height 0
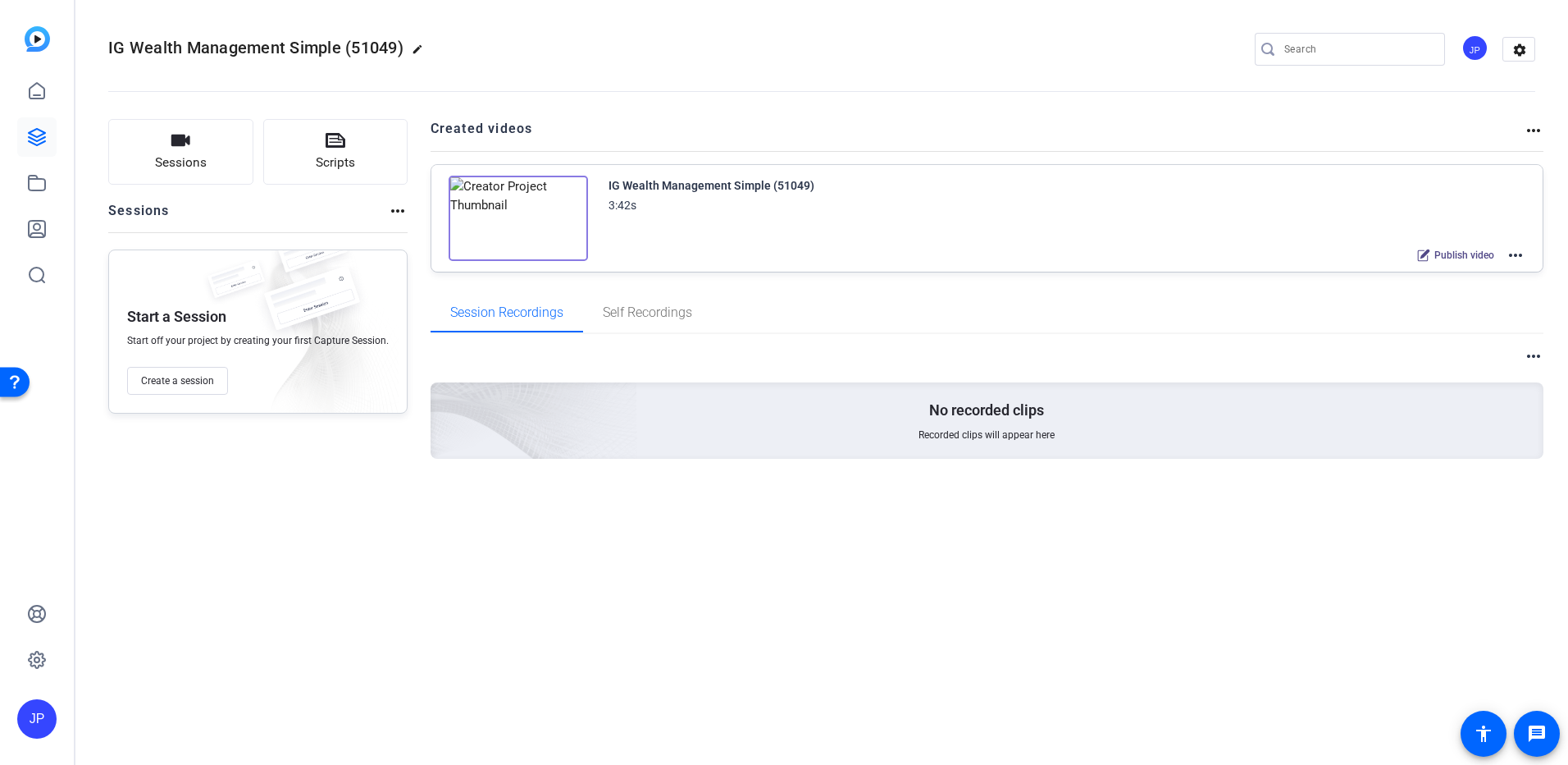
click at [1522, 254] on mat-icon "more_horiz" at bounding box center [1515, 255] width 20 height 20
click at [1447, 273] on span "Edit in Creator" at bounding box center [1455, 275] width 114 height 20
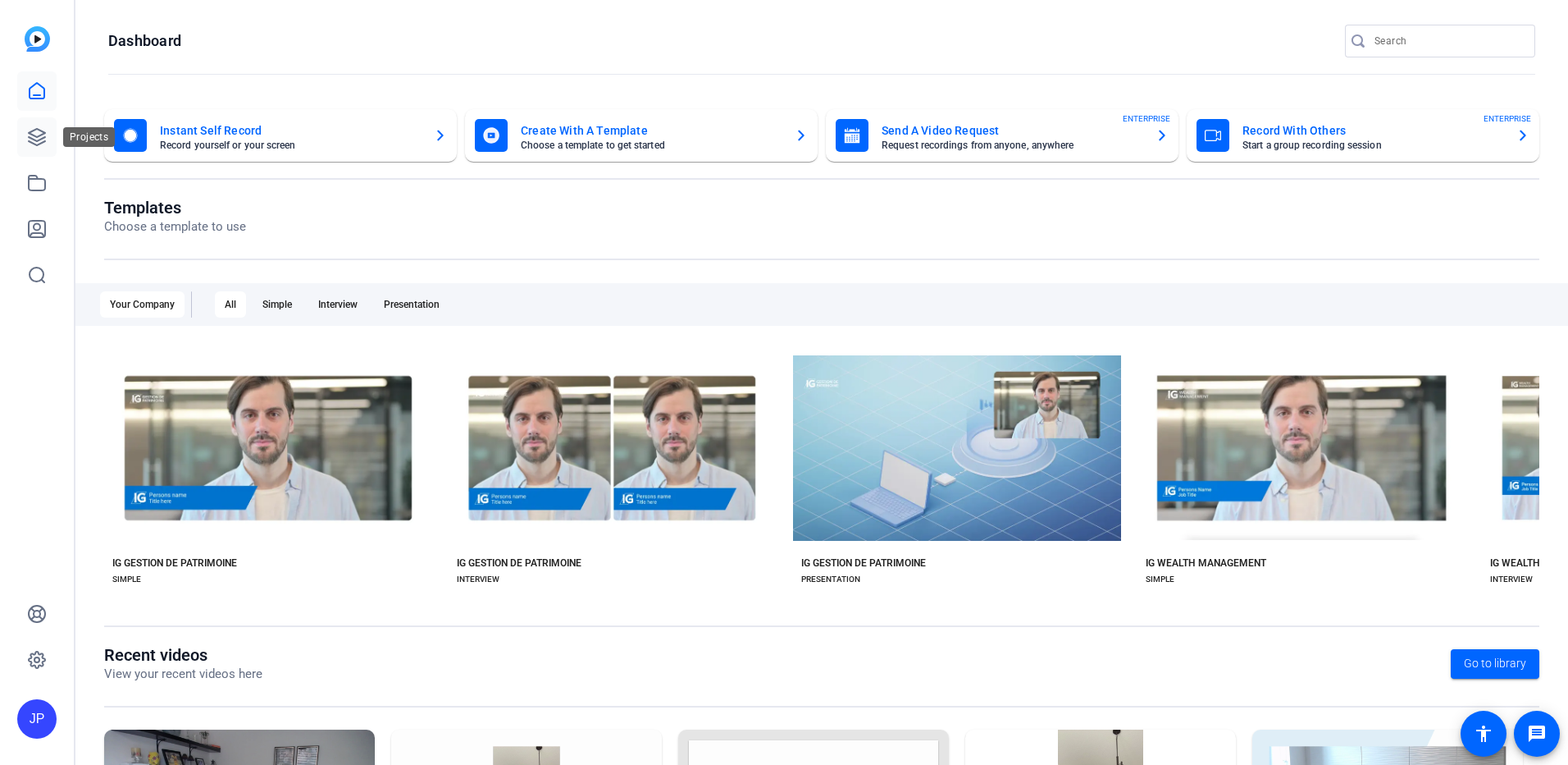
click at [39, 141] on icon at bounding box center [37, 137] width 16 height 16
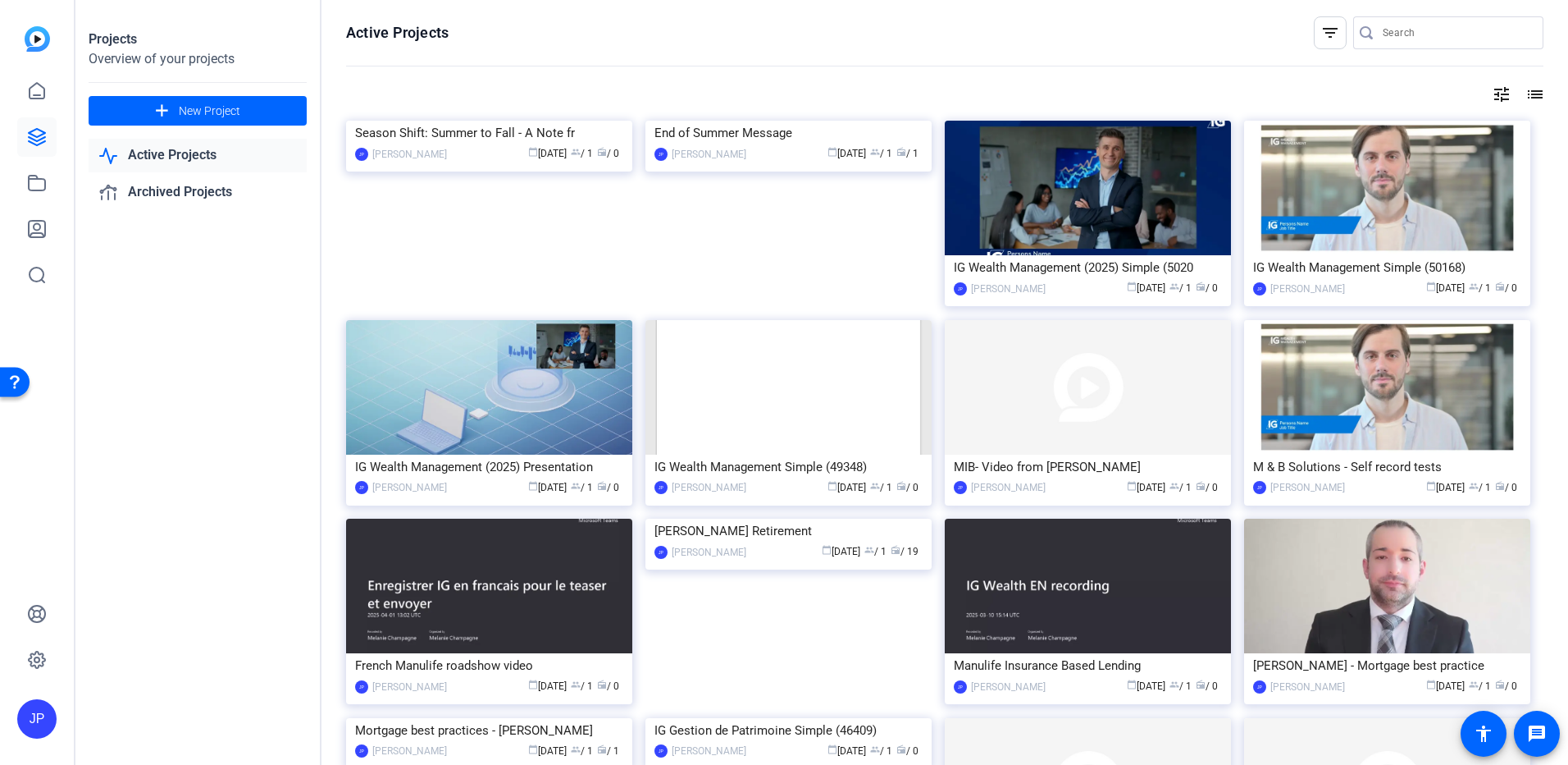
click at [34, 716] on div "JP" at bounding box center [37, 719] width 40 height 40
click at [214, 683] on mat-icon "logout" at bounding box center [217, 679] width 20 height 20
